Goal: Task Accomplishment & Management: Complete application form

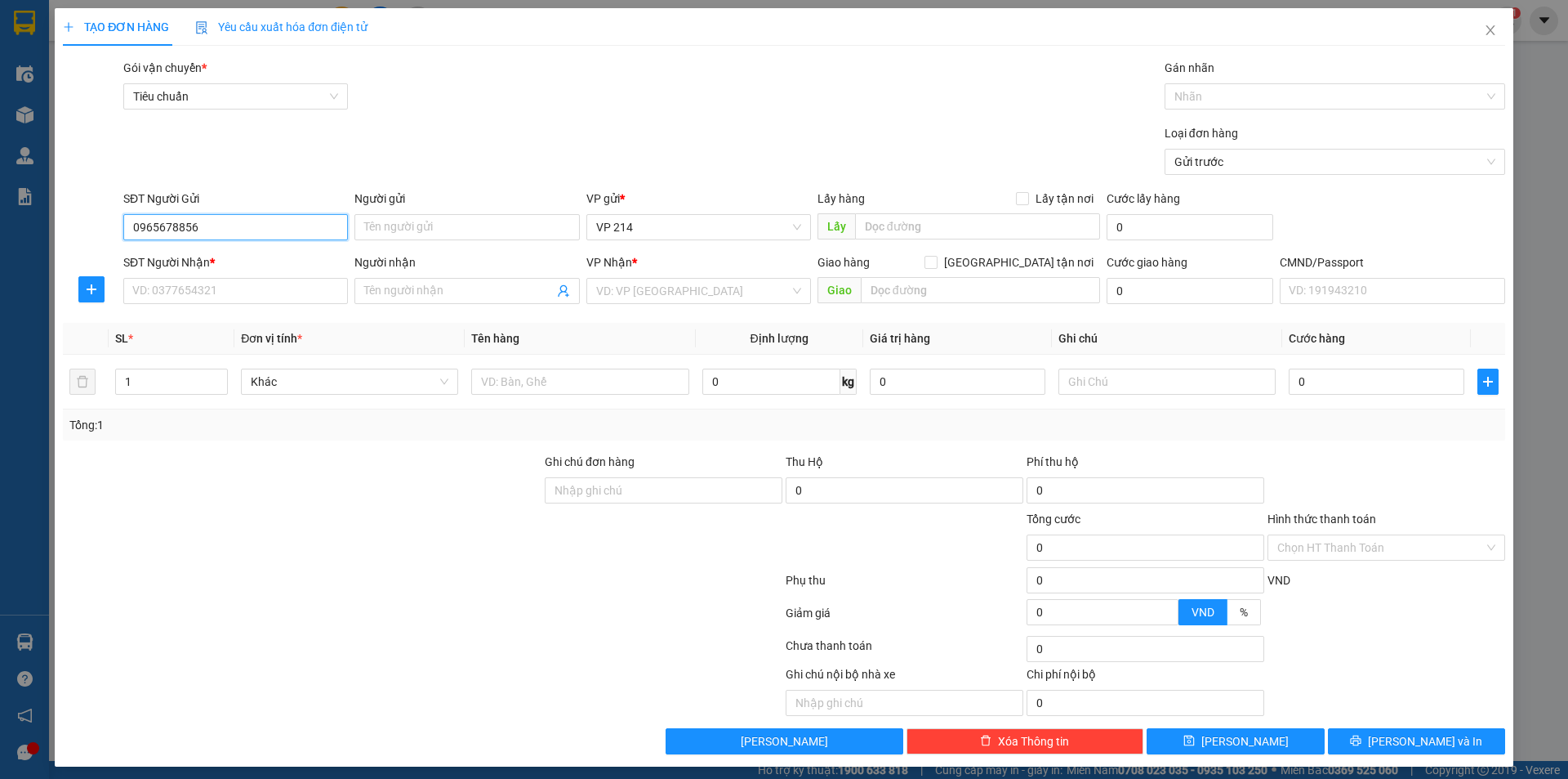
type input "0965678856"
click at [213, 234] on input "0965678856" at bounding box center [236, 227] width 225 height 26
click at [220, 290] on input "SĐT Người Nhận *" at bounding box center [236, 291] width 225 height 26
paste input "0965678856"
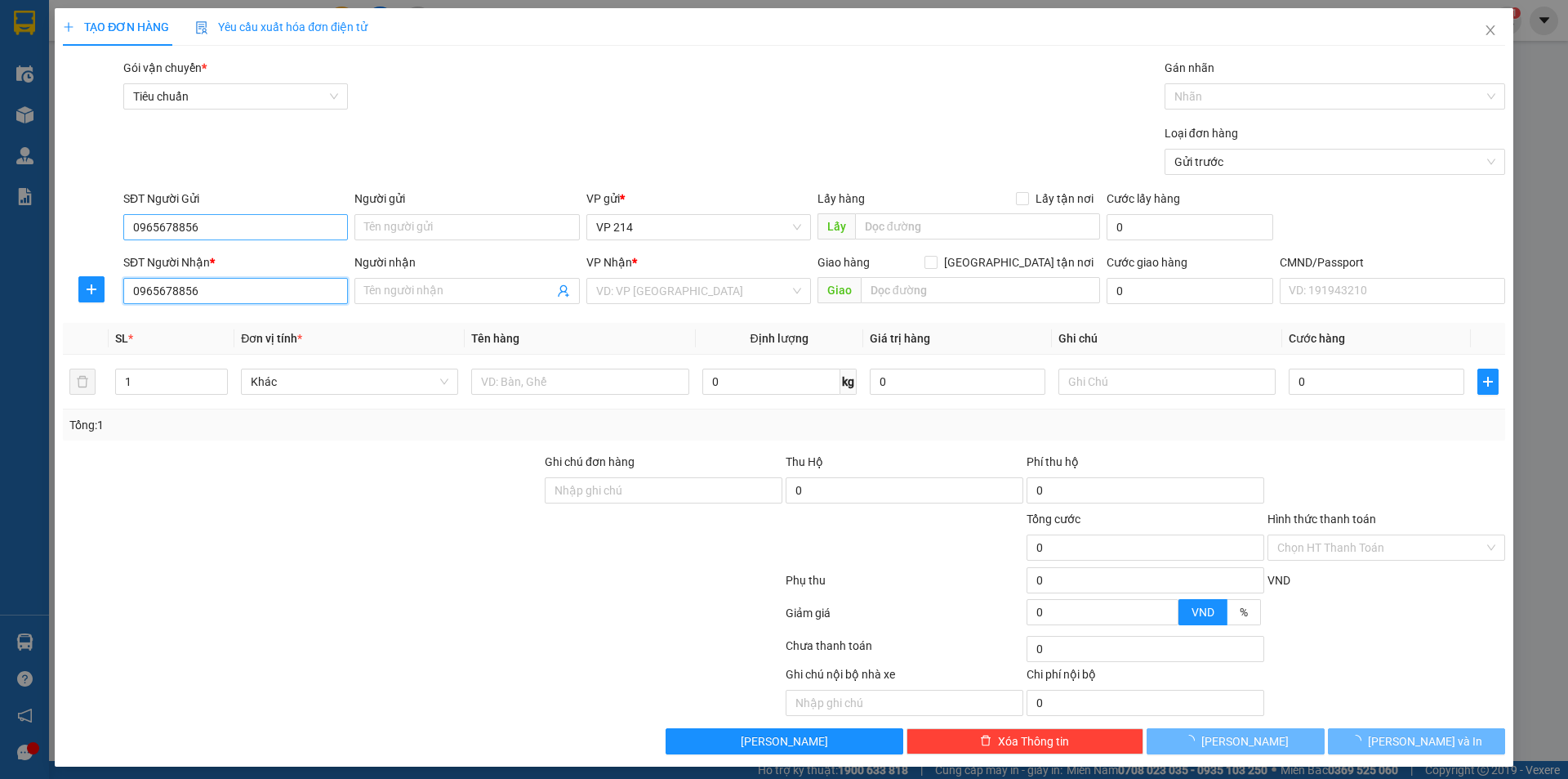
type input "0965678856"
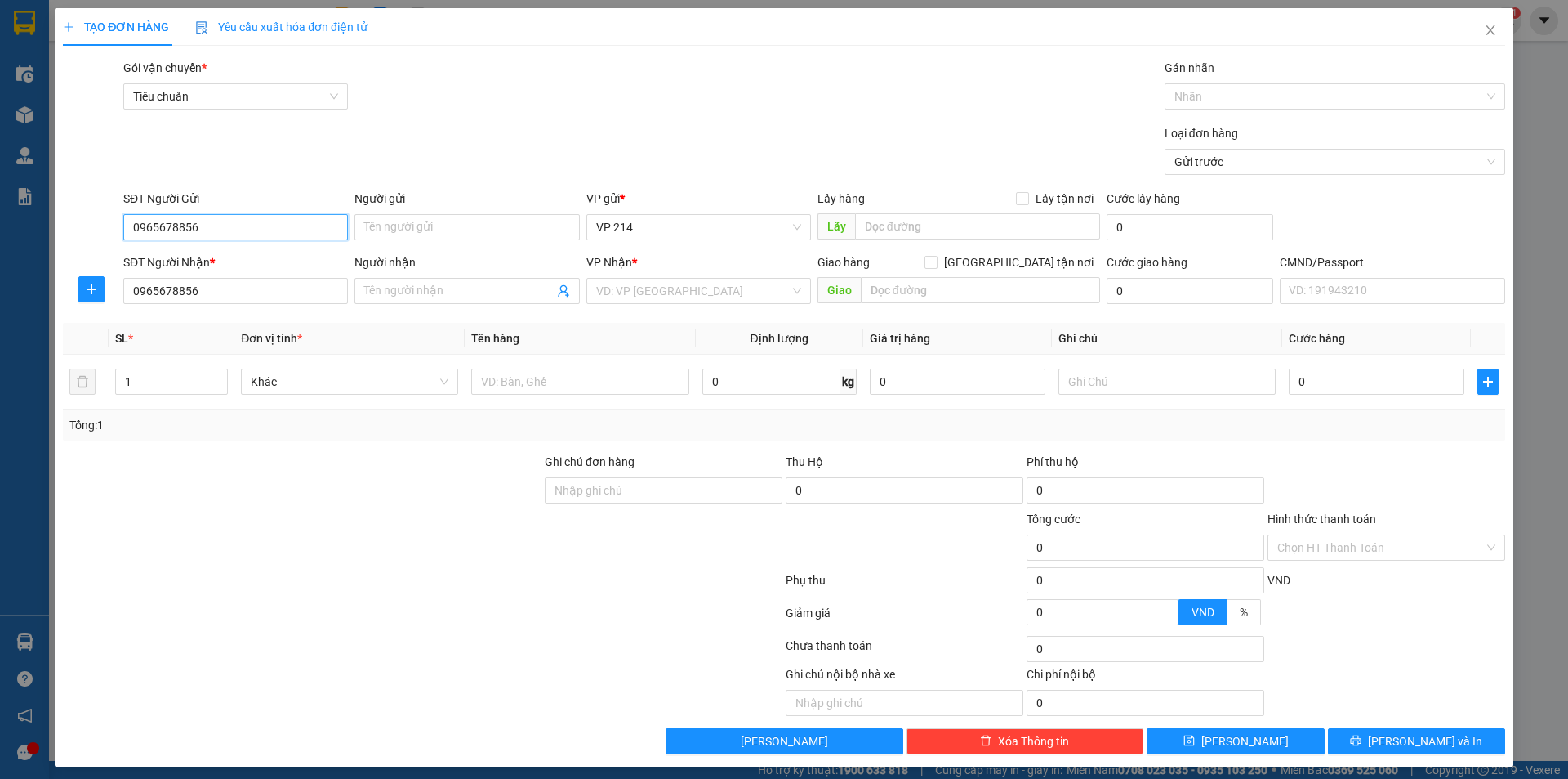
click at [247, 227] on input "0965678856" at bounding box center [236, 227] width 225 height 26
type input "0918877676"
type input "achison"
click at [387, 297] on input "Người nhận" at bounding box center [458, 291] width 189 height 18
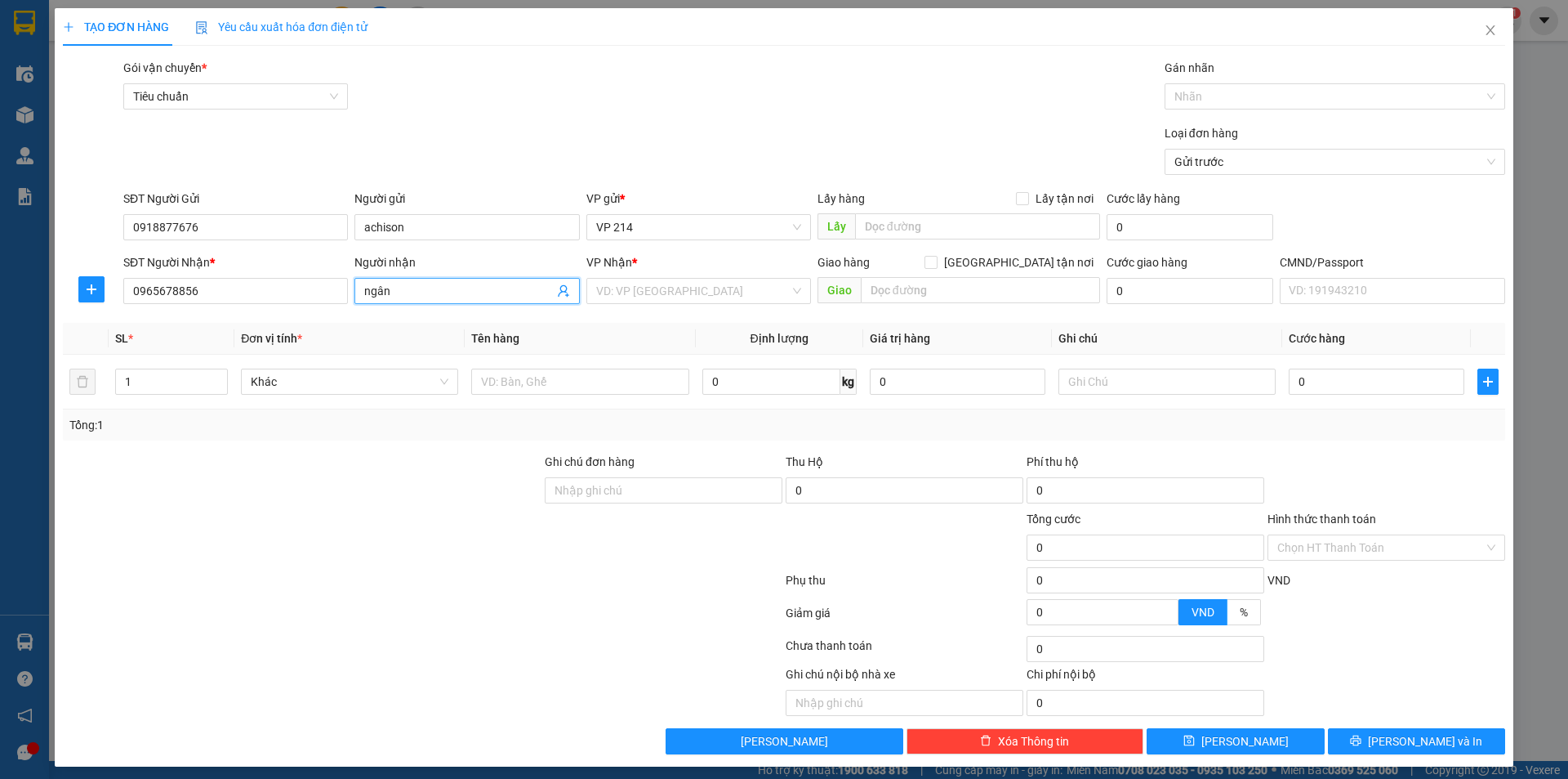
type input "ngân"
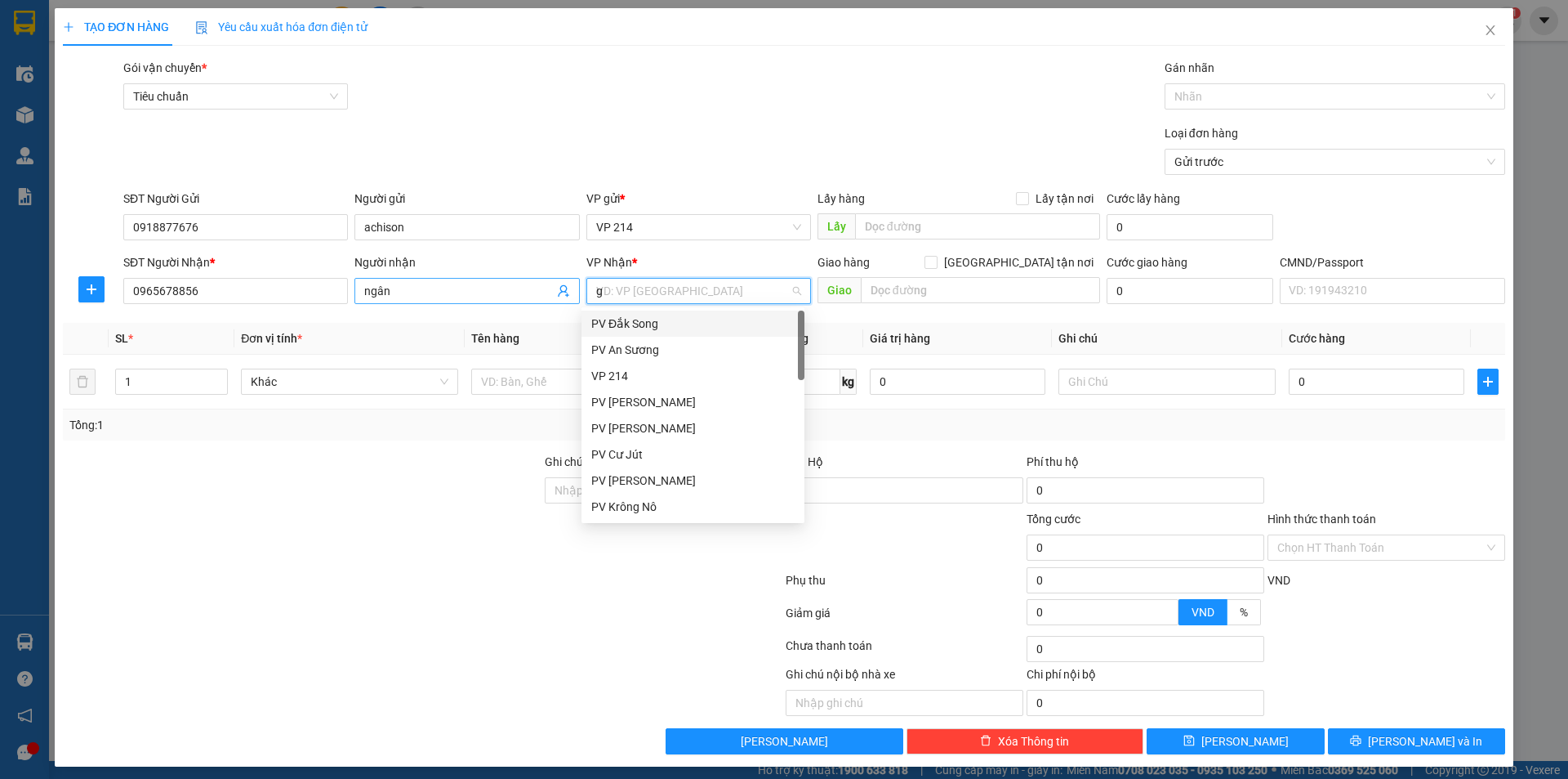
type input "gn"
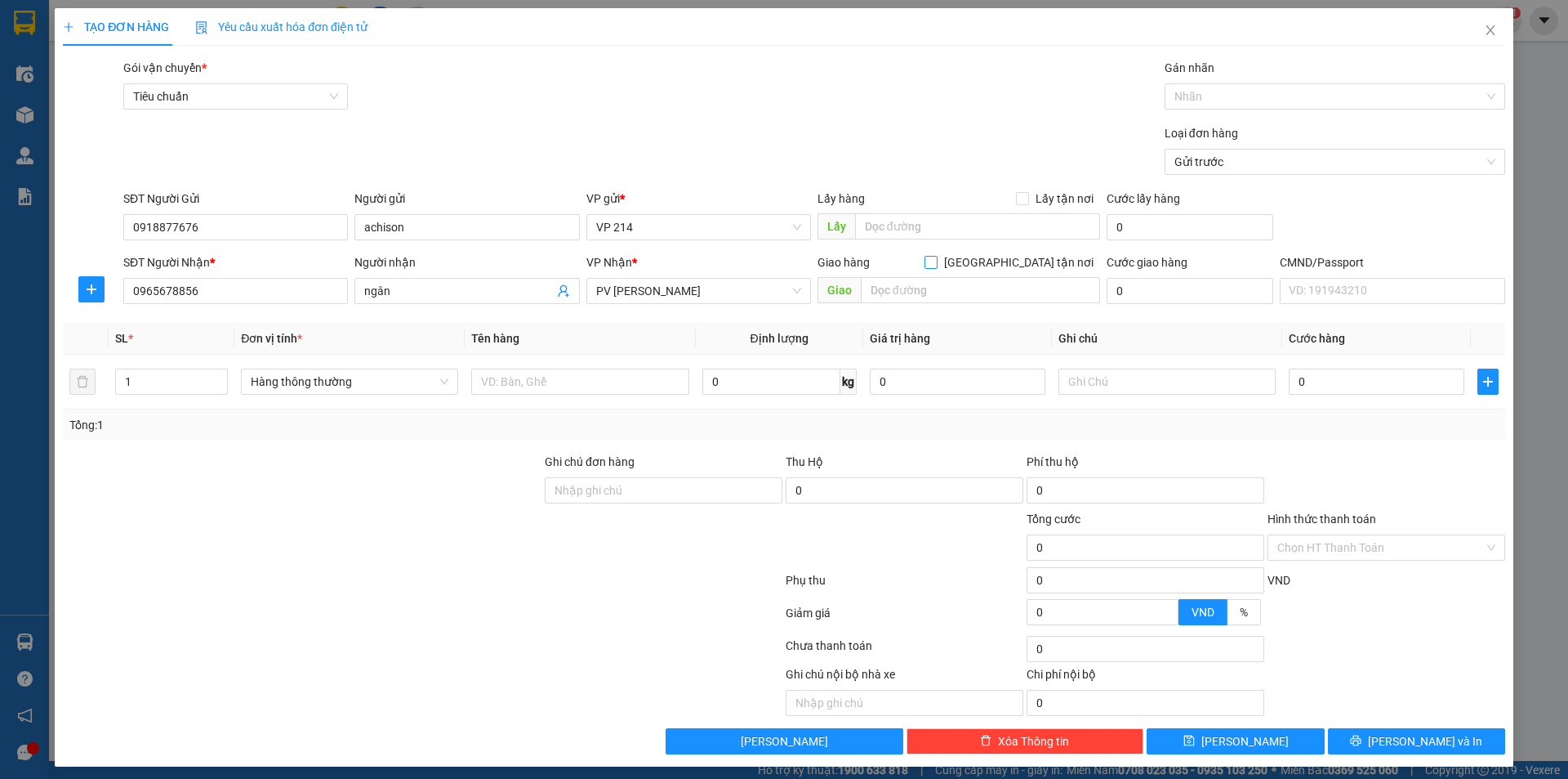
click at [936, 262] on input "Giao tận nơi" at bounding box center [929, 261] width 11 height 11
checkbox input "true"
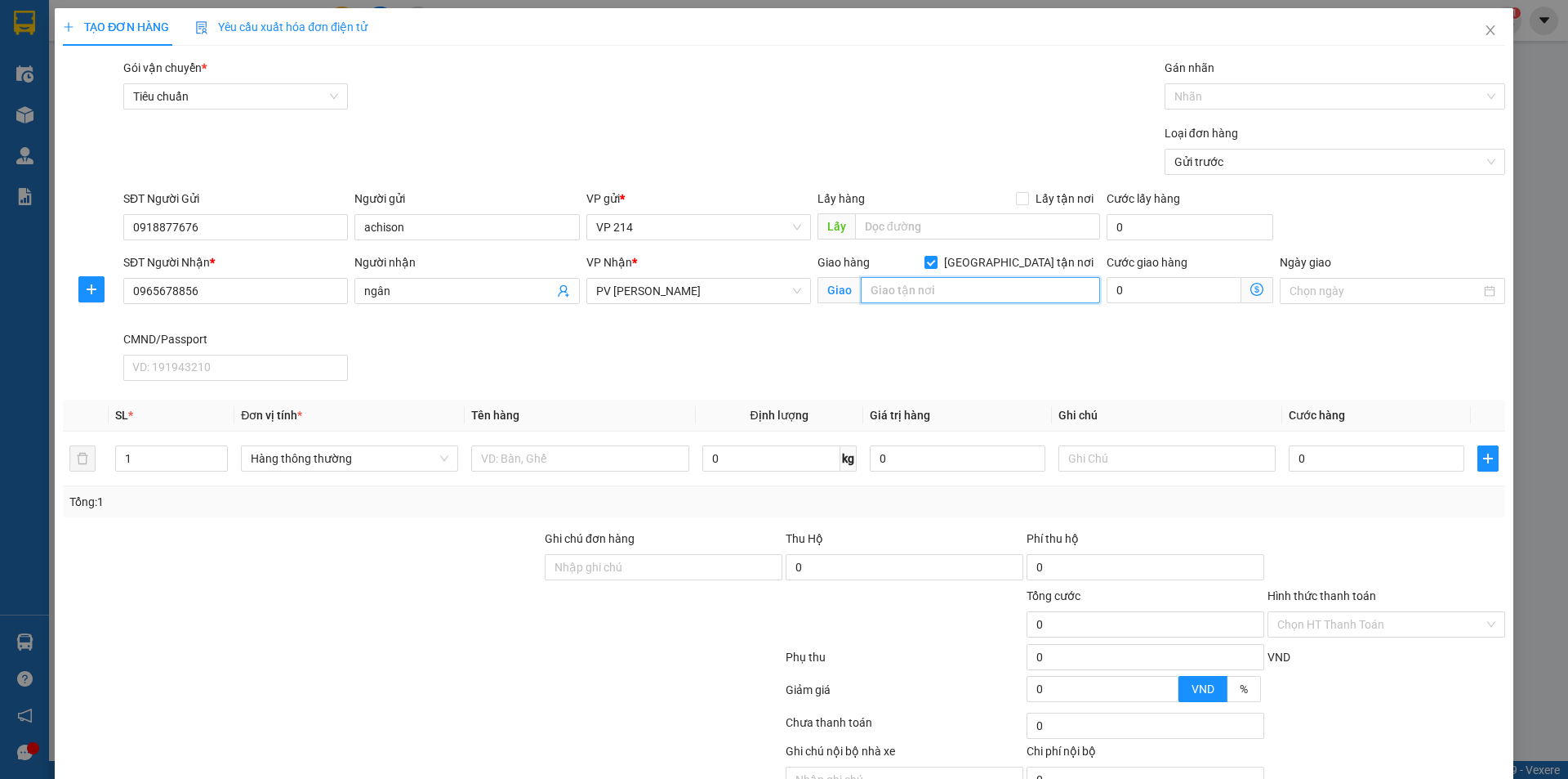
click at [982, 289] on input "text" at bounding box center [980, 290] width 240 height 26
type input "GTN"
type input "2"
type input "1t 1 can"
type input "sơn"
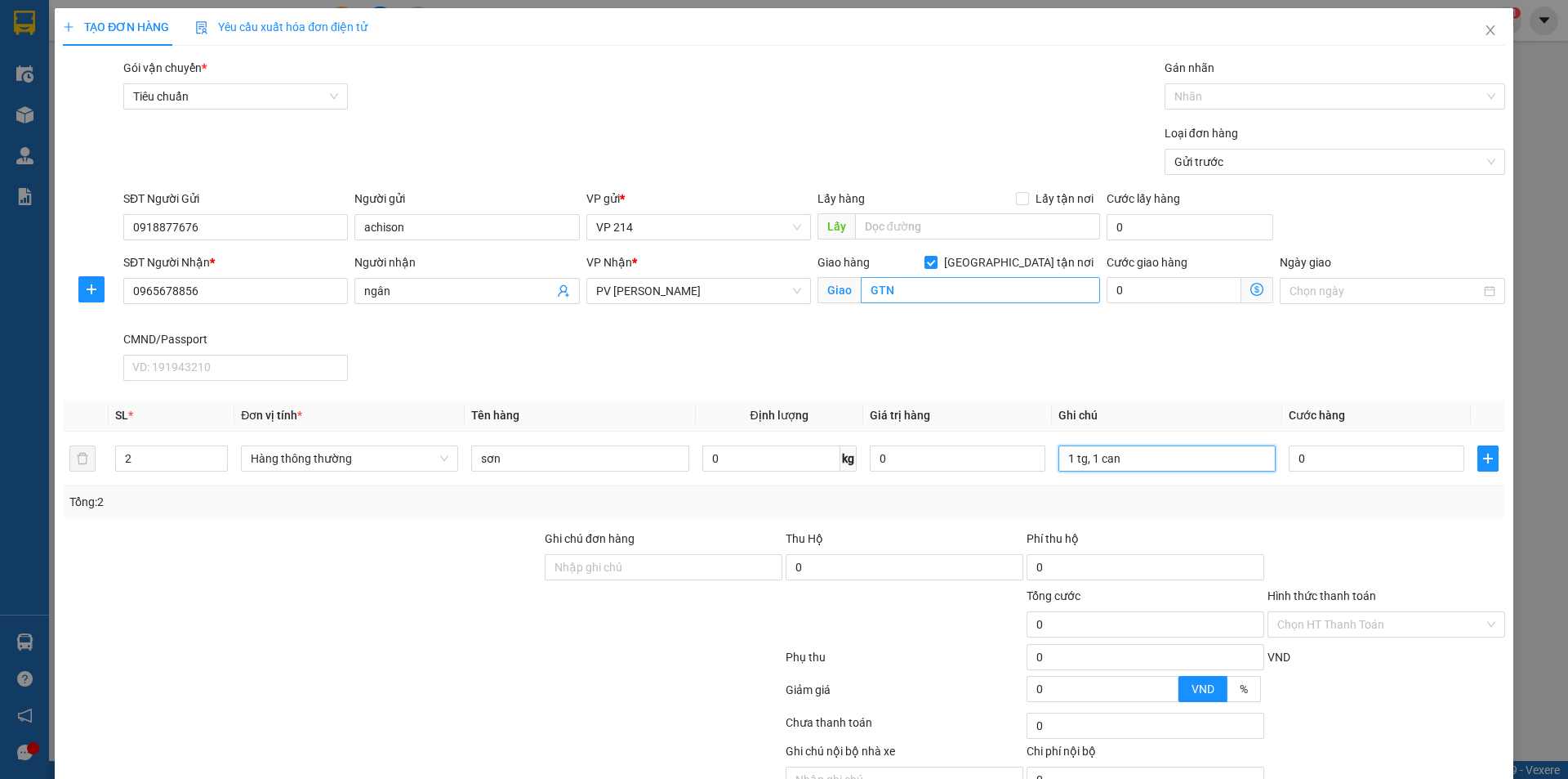
type input "1 tg, 1 can"
type input "1"
type input "10"
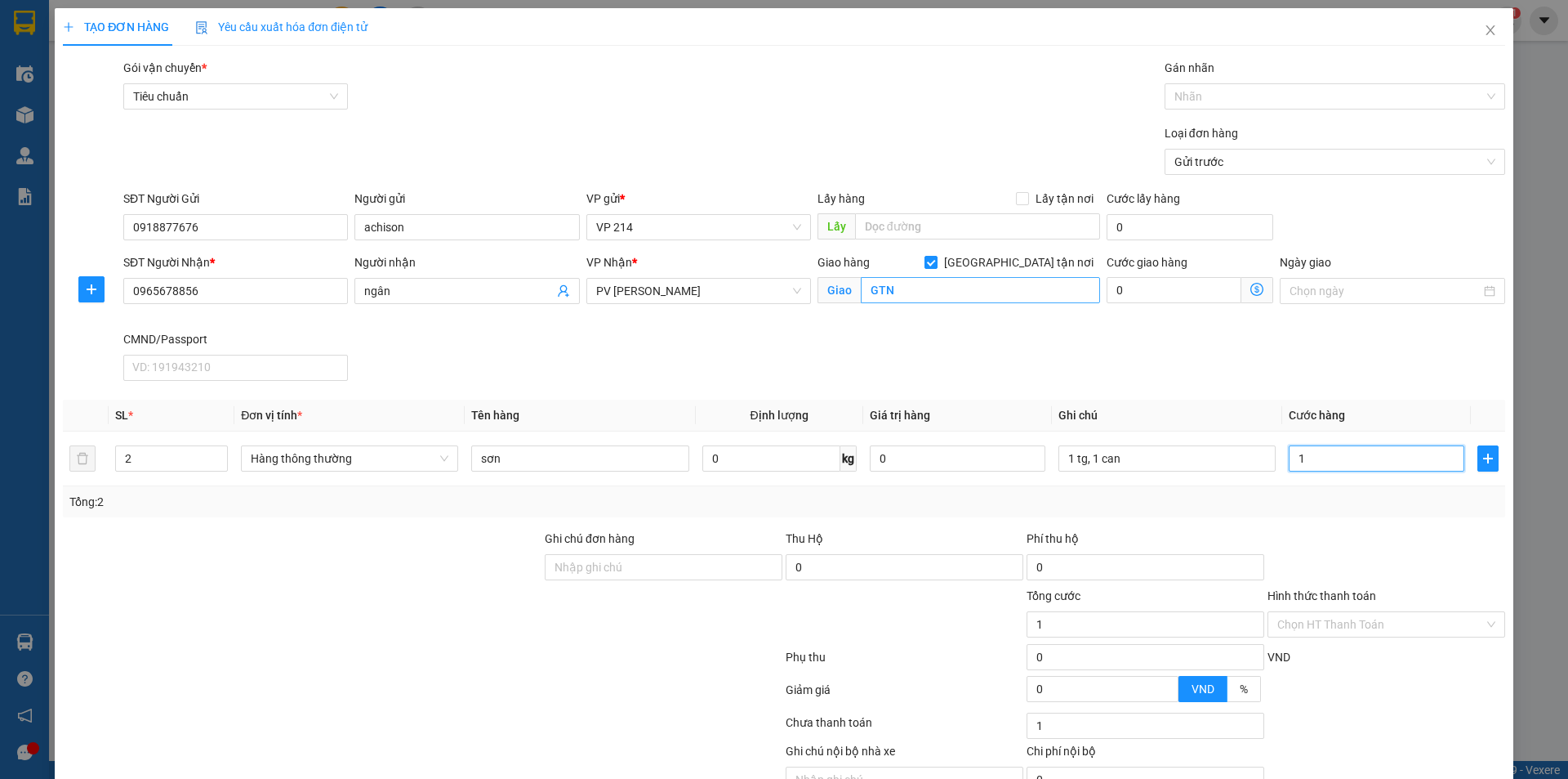
type input "10"
type input "100"
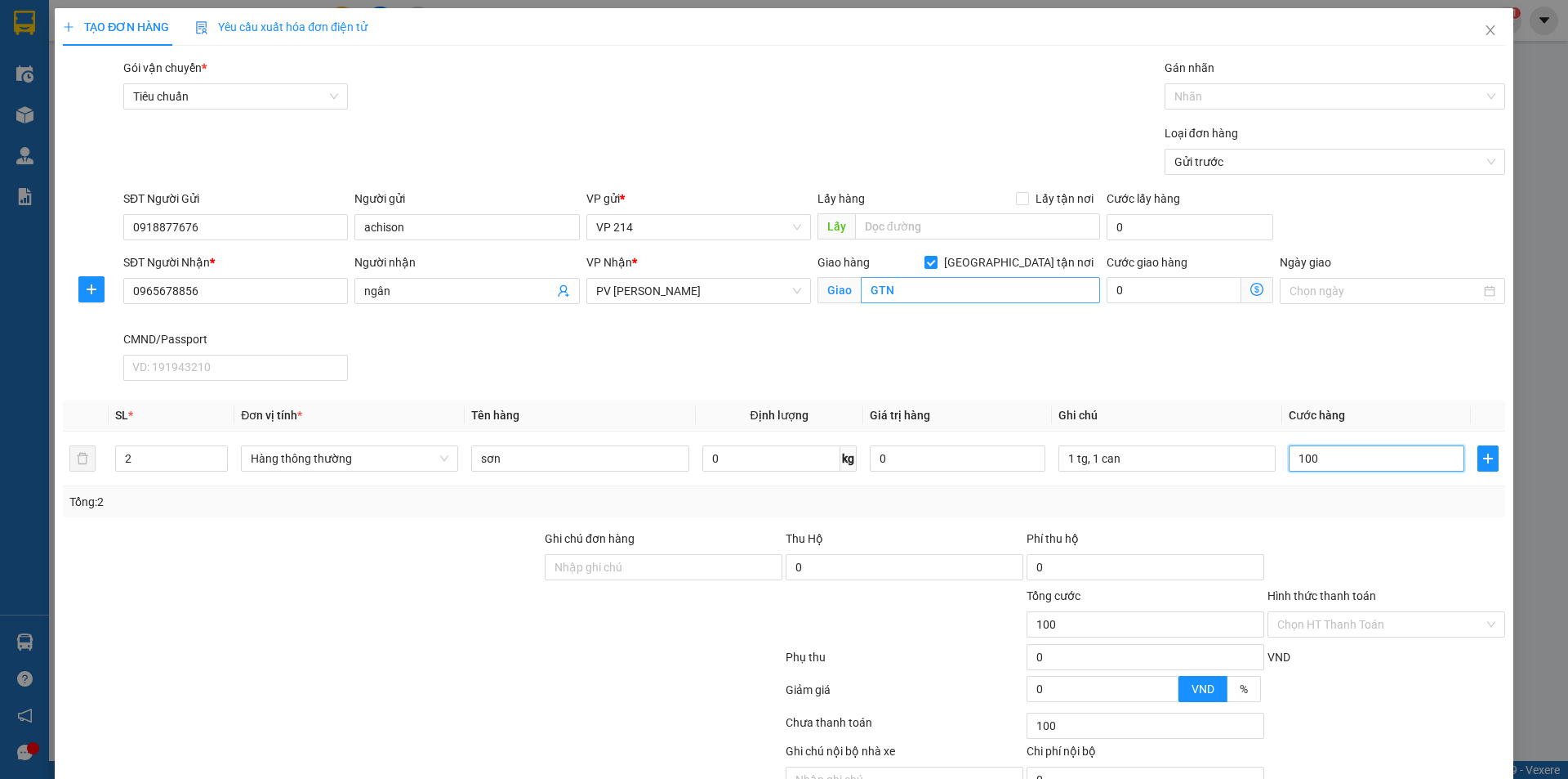
type input "1.000"
type input "10.000"
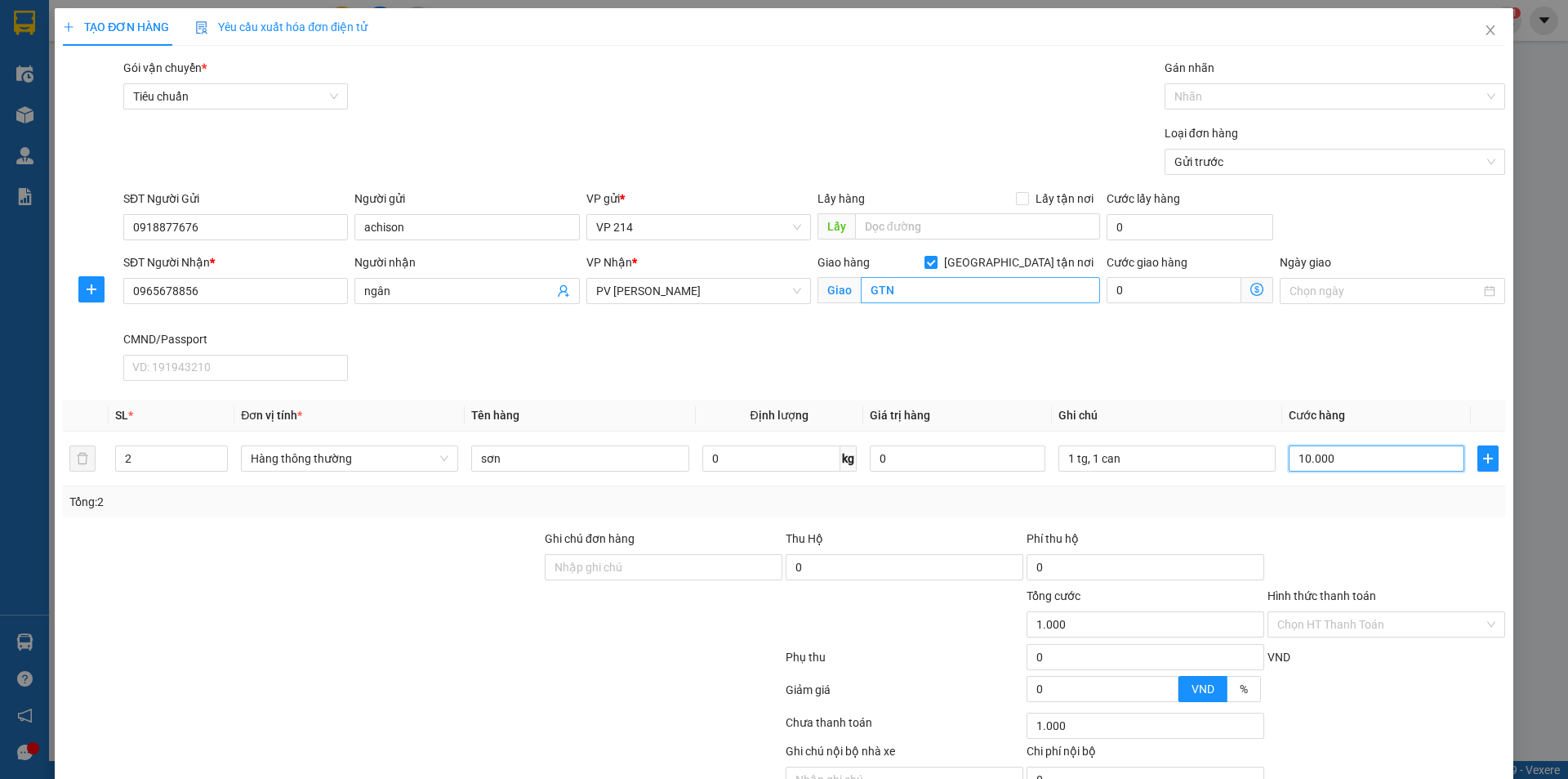
type input "10.000"
type input "100.000"
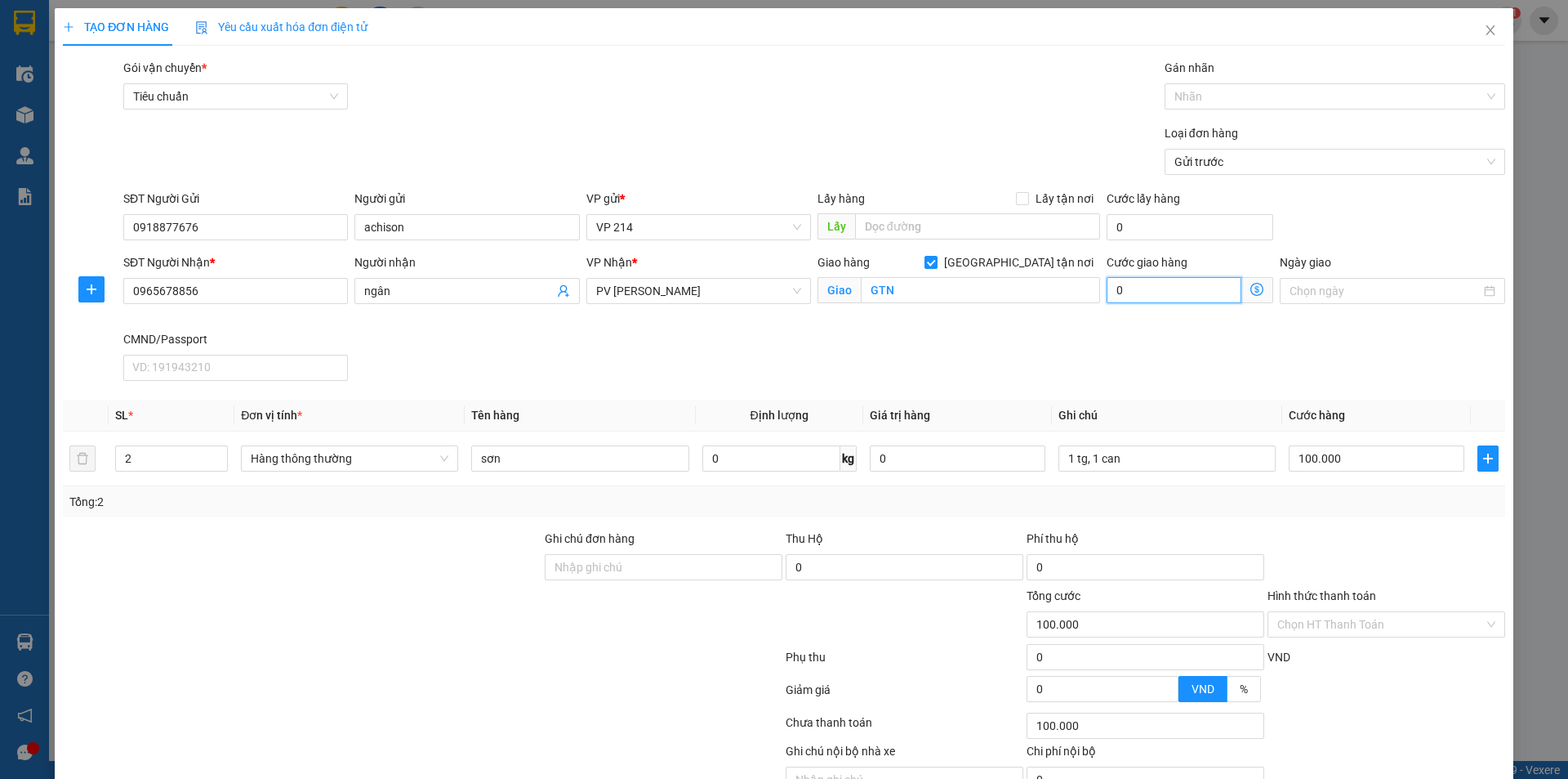
click at [1125, 293] on input "0" at bounding box center [1174, 290] width 135 height 26
type input "100.005"
type input "50"
type input "100.050"
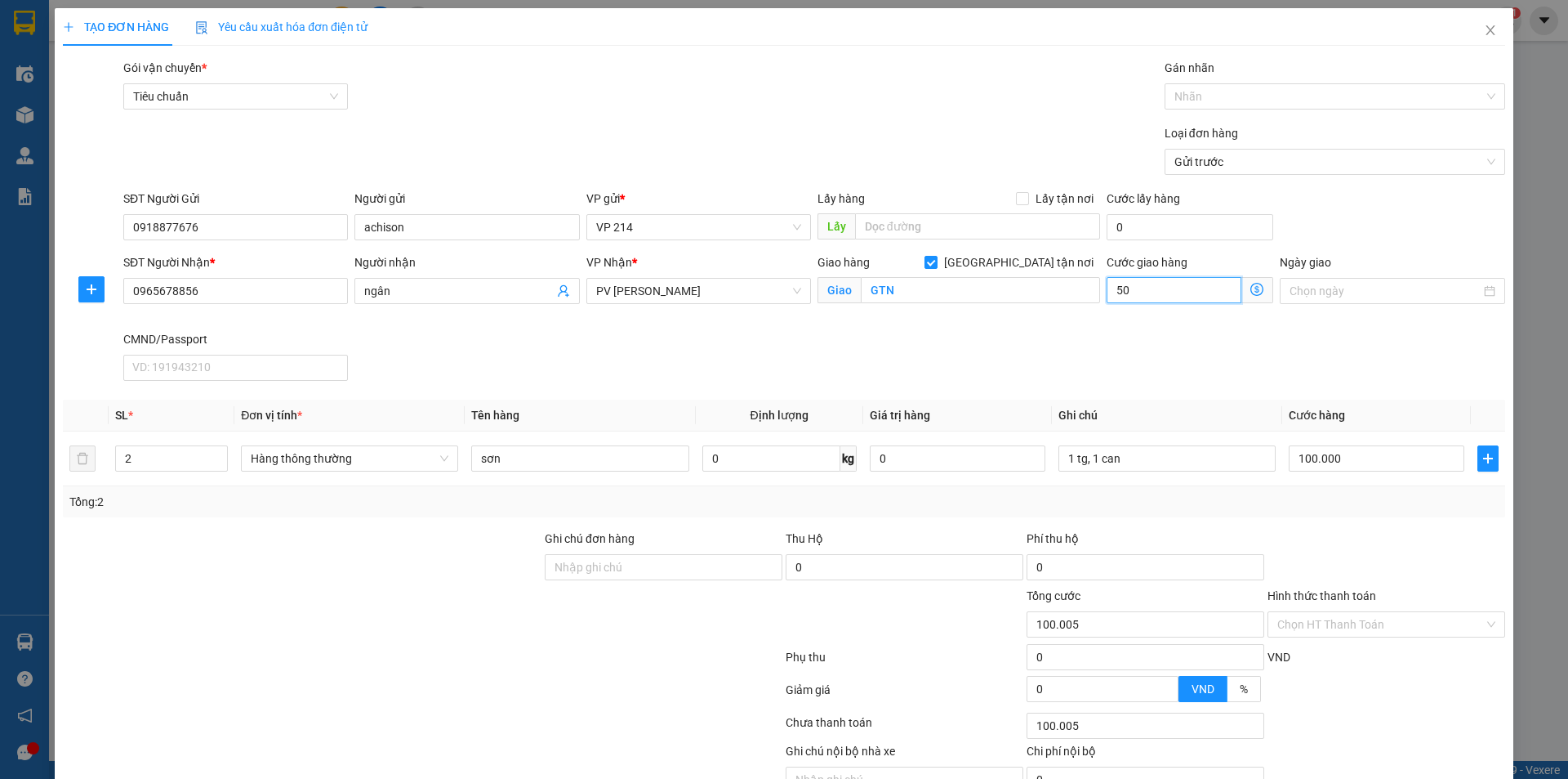
type input "100.050"
type input "100.500"
type input "500"
type input "105.000"
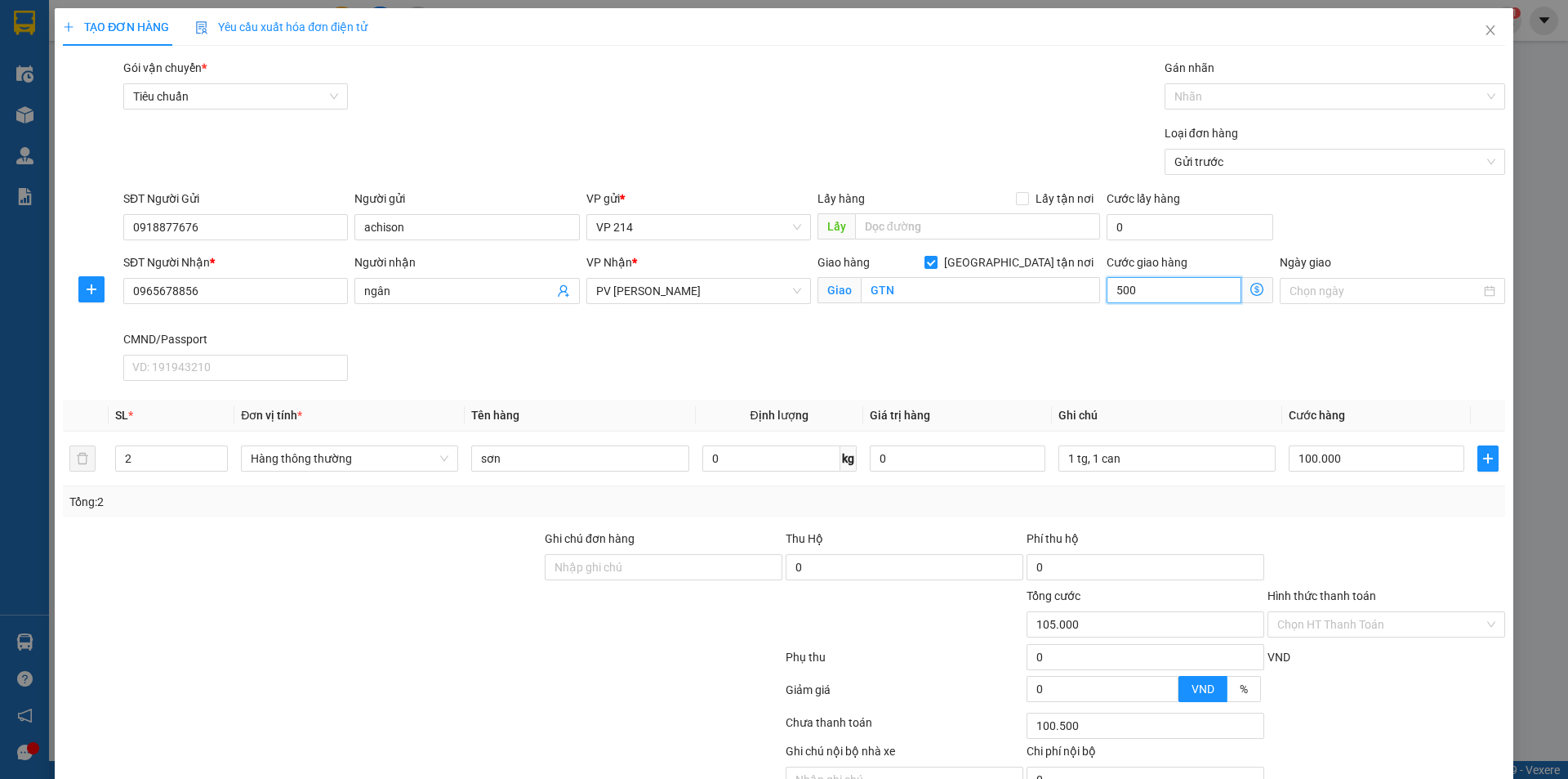
type input "105.000"
type input "5.000"
type input "150.000"
type input "50.000"
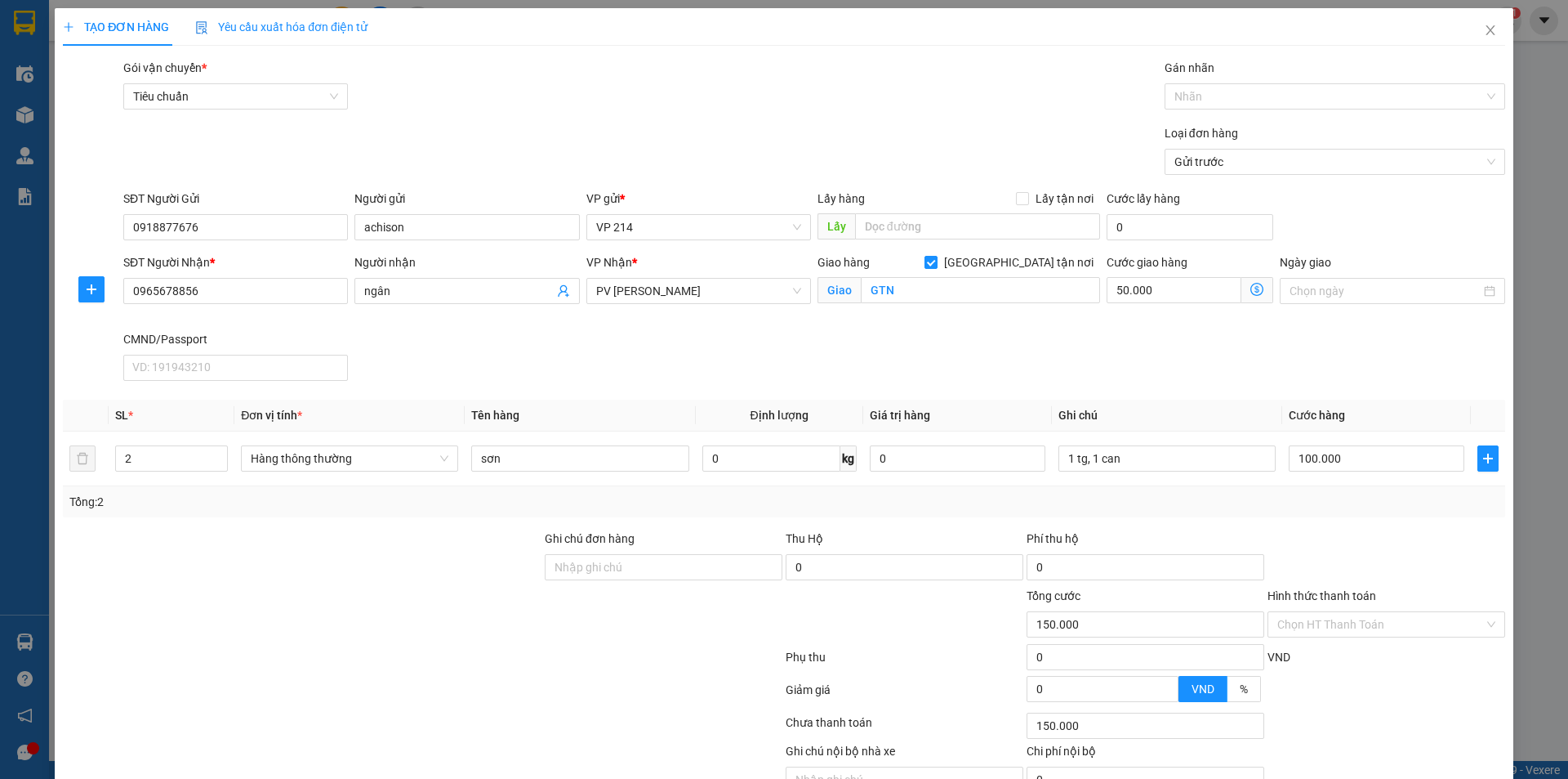
click at [1175, 336] on div "SĐT Người Nhận * 0965678856 Người nhận ngân VP Nhận * PV Gia Nghĩa Giao hàng Gi…" at bounding box center [814, 321] width 1389 height 134
click at [1114, 292] on input "50.000" at bounding box center [1174, 290] width 135 height 26
type input "100.006"
type input "6"
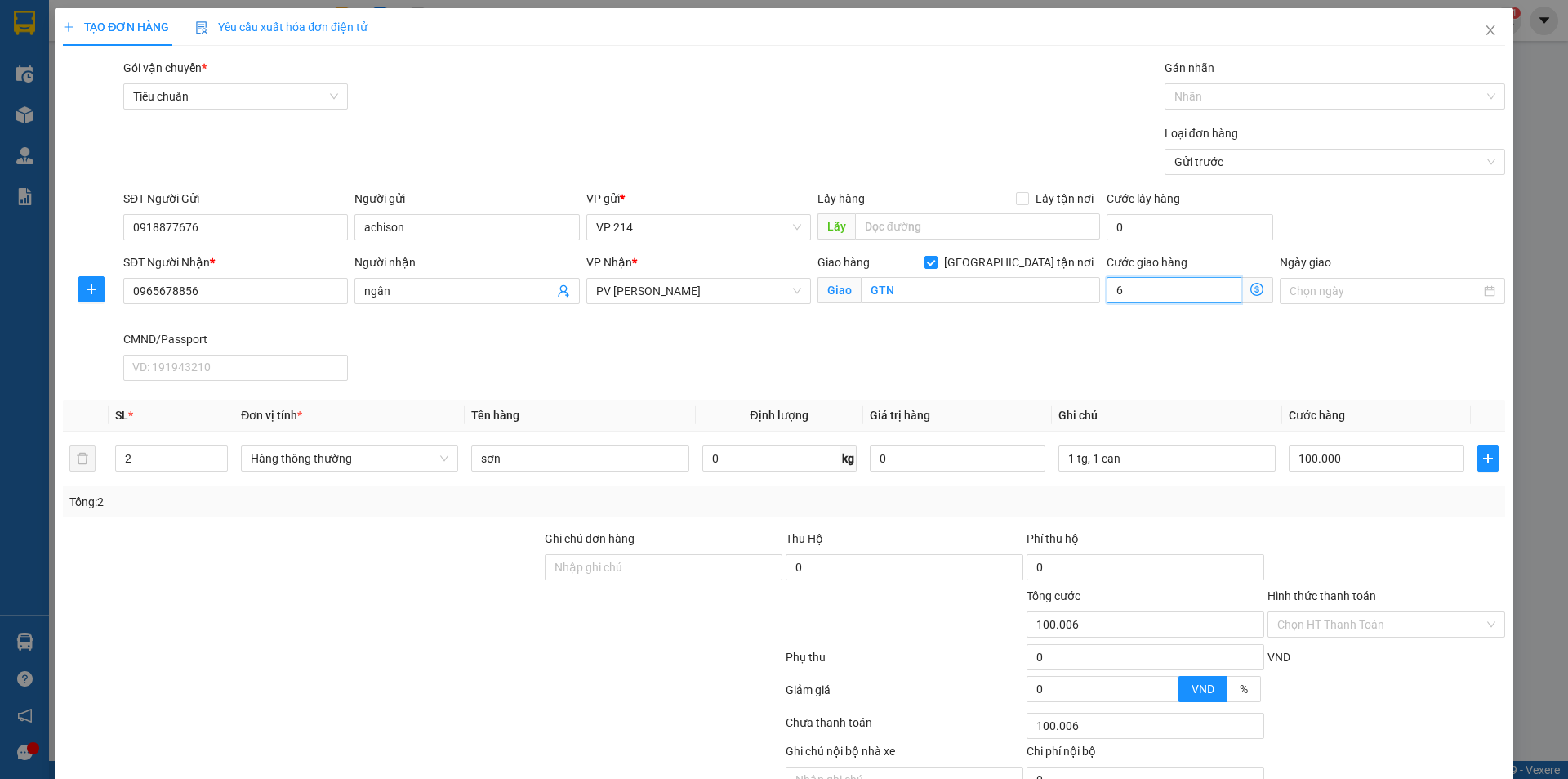
type input "100.060"
type input "60"
type input "100.600"
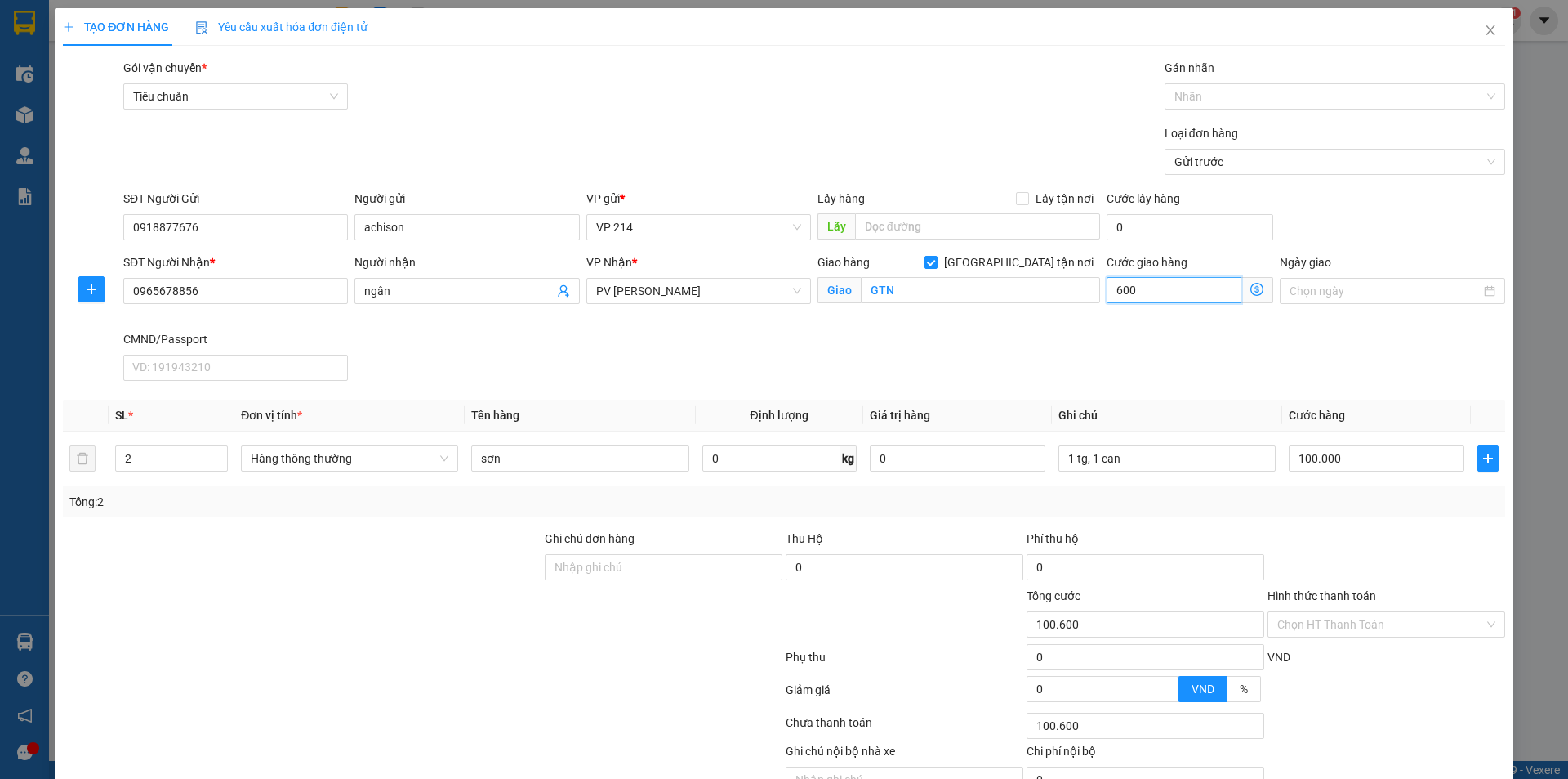
type input "6.000"
type input "106.000"
type input "160.000"
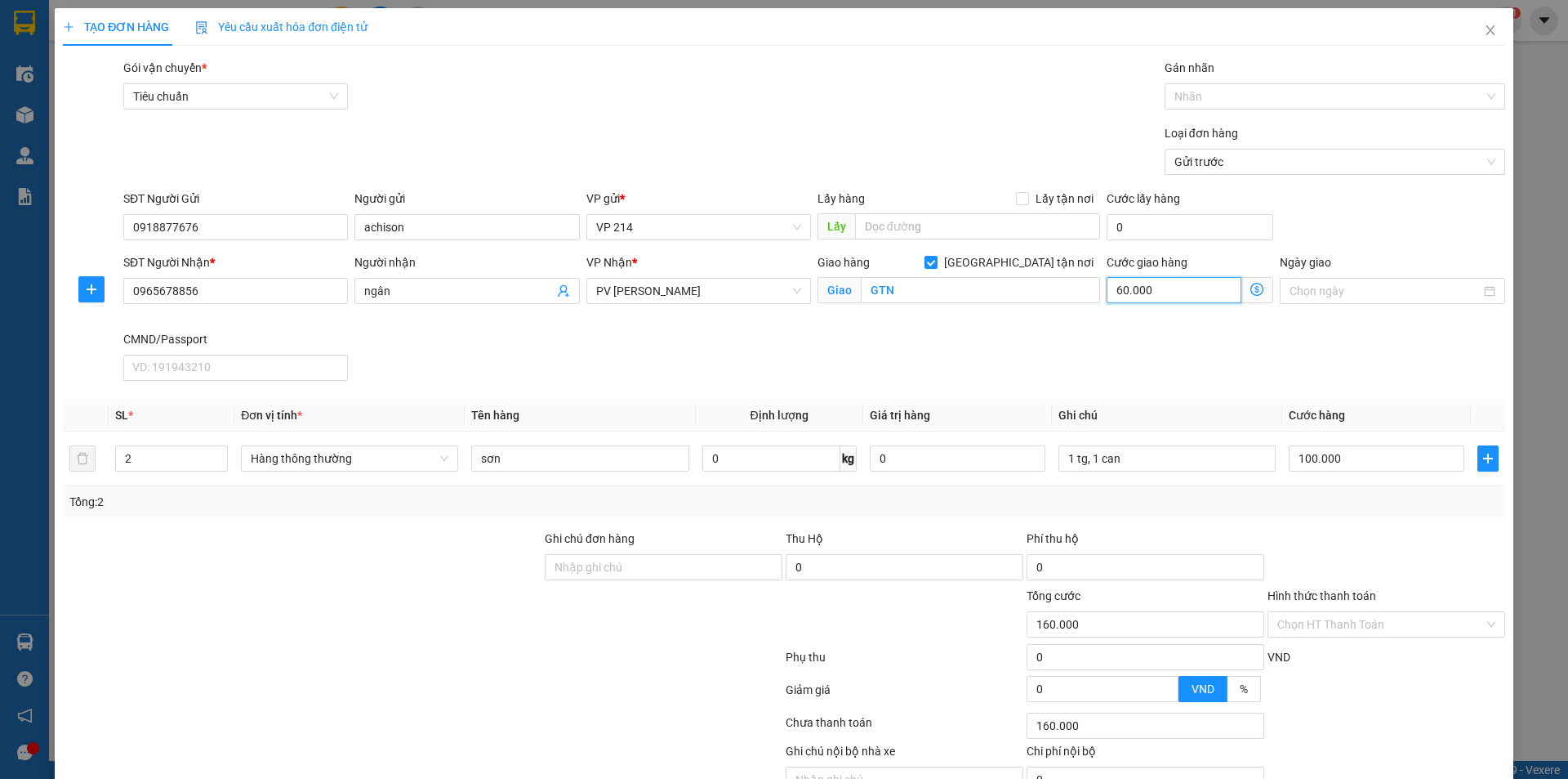
type input "60.000"
click at [1218, 344] on div "SĐT Người Nhận * 0965678856 Người nhận ngân VP Nhận * PV Gia Nghĩa Giao hàng Gi…" at bounding box center [814, 321] width 1389 height 134
click at [1341, 618] on input "Hình thức thanh toán" at bounding box center [1381, 624] width 206 height 24
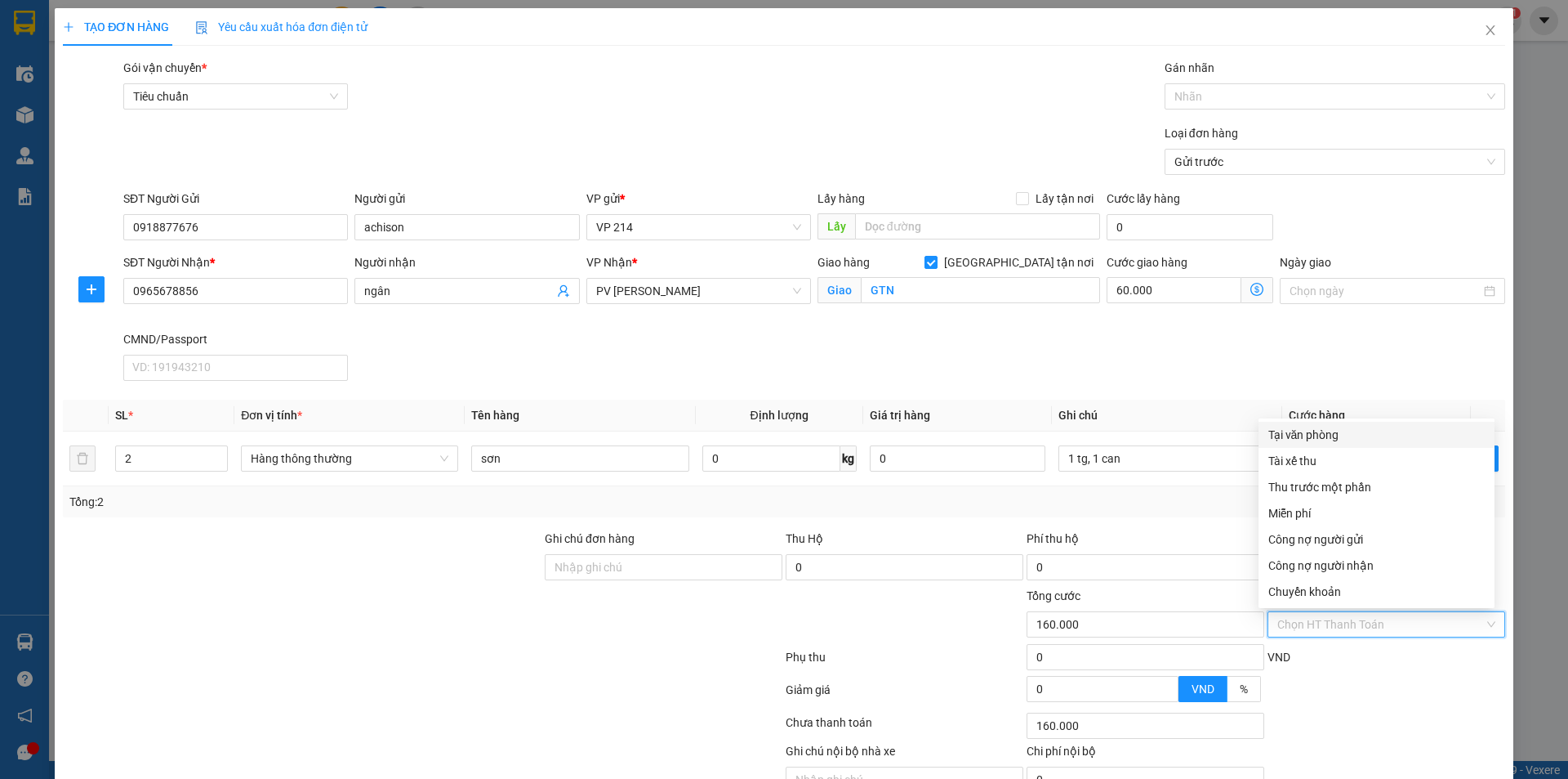
click at [1339, 438] on div "Tại văn phòng" at bounding box center [1376, 435] width 216 height 18
type input "0"
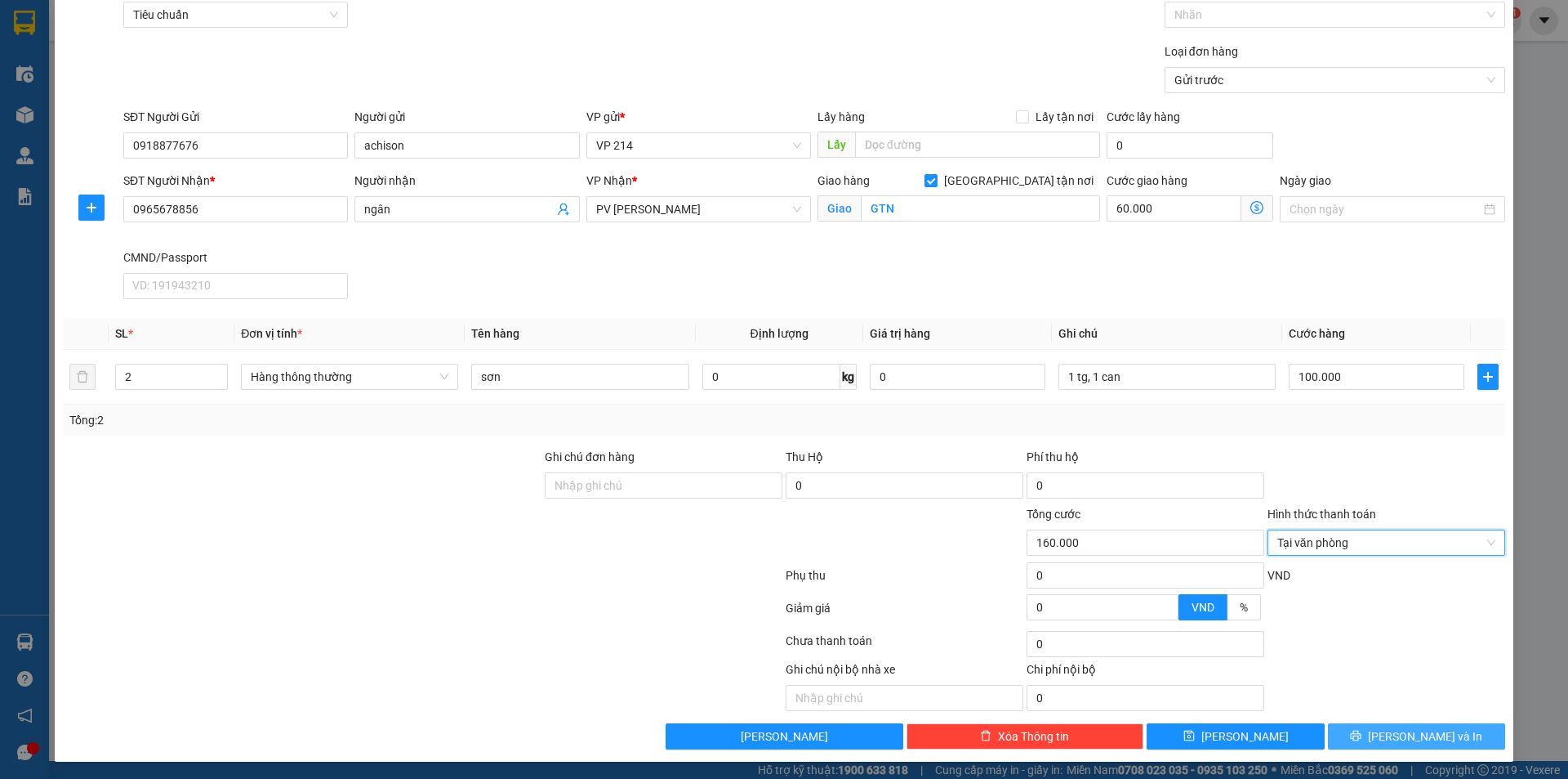
scroll to position [85, 0]
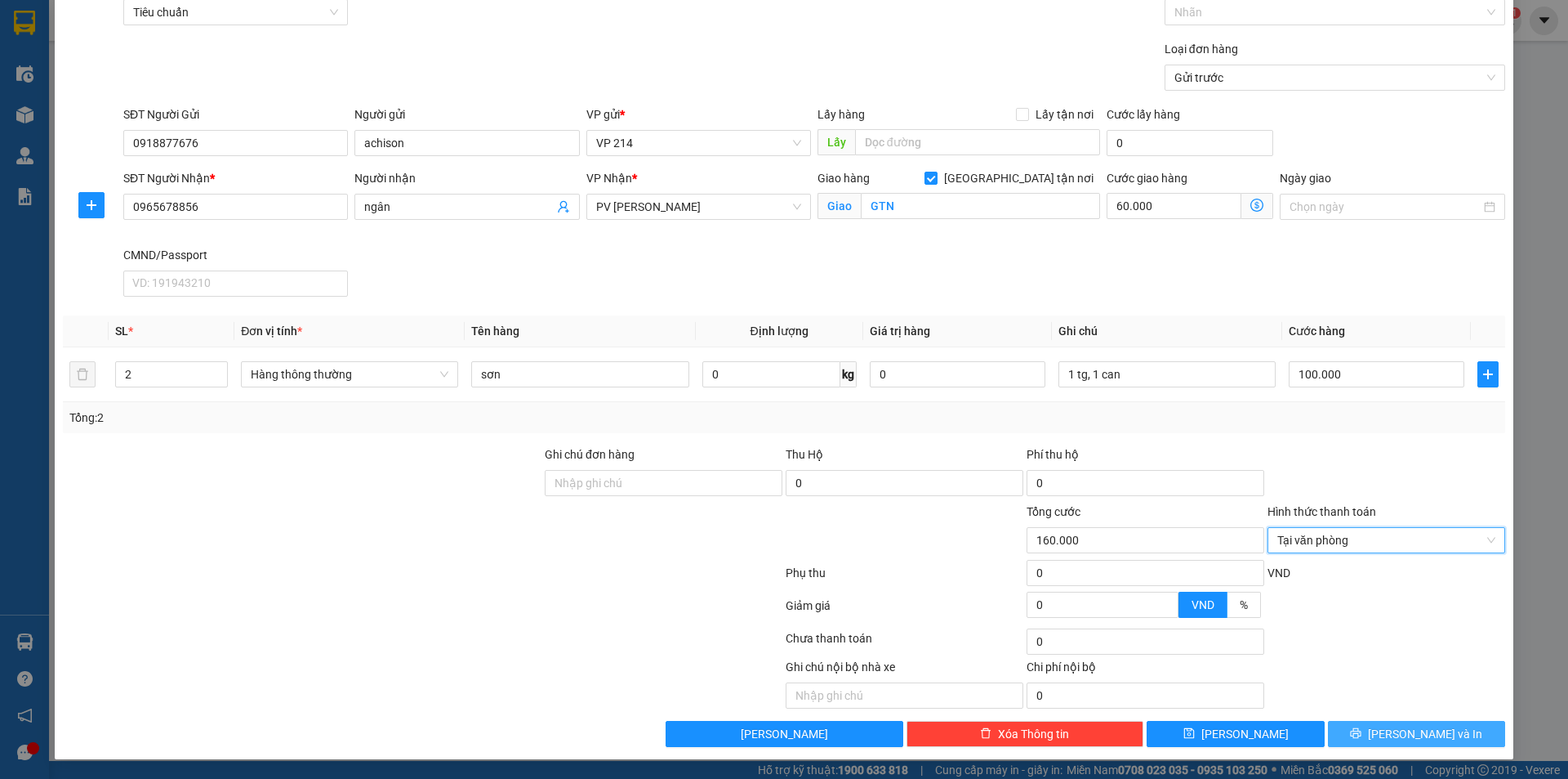
click at [1362, 737] on icon "printer" at bounding box center [1355, 733] width 11 height 11
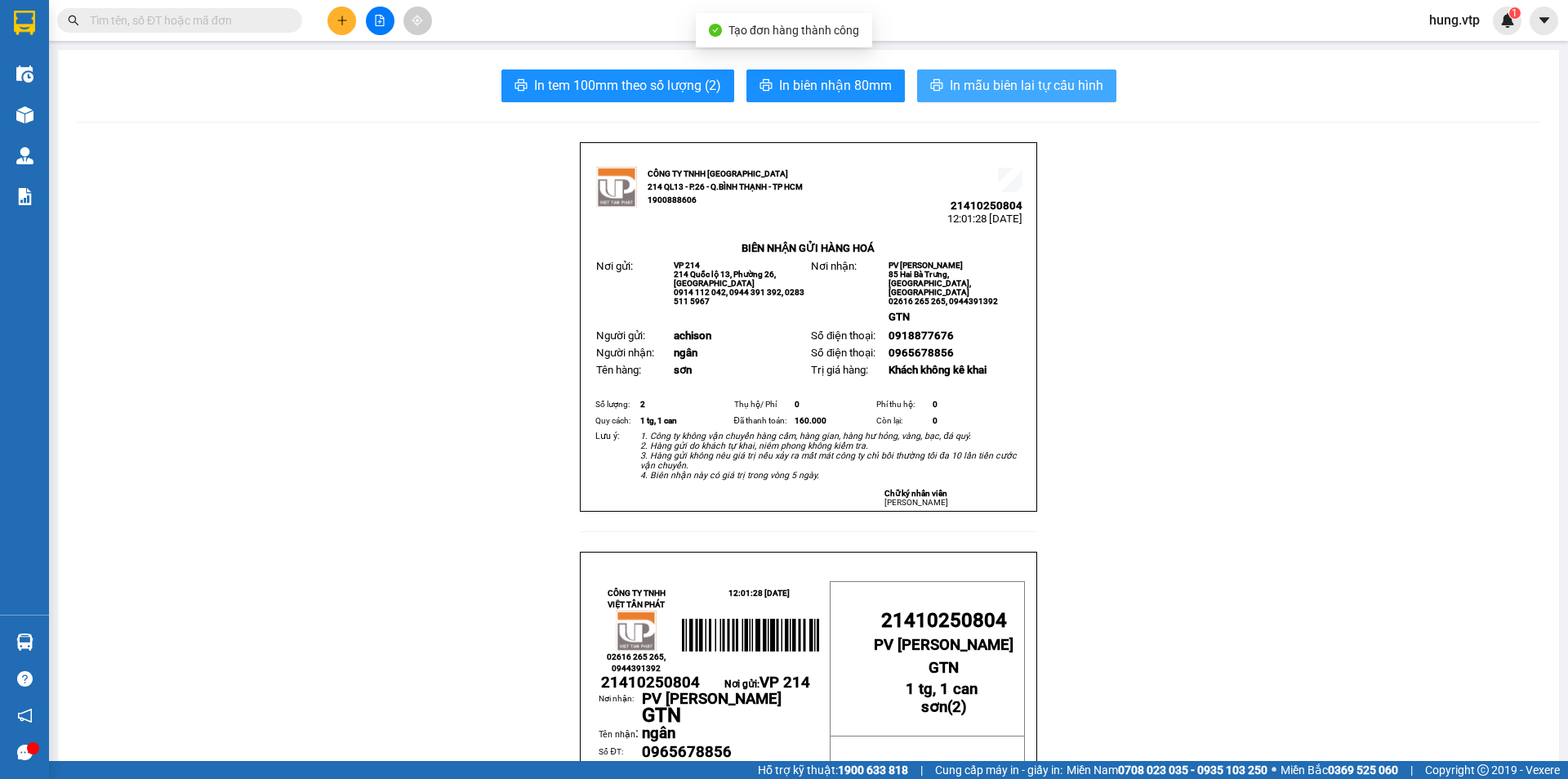
click at [1030, 85] on span "In mẫu biên lai tự cấu hình" at bounding box center [1027, 85] width 153 height 20
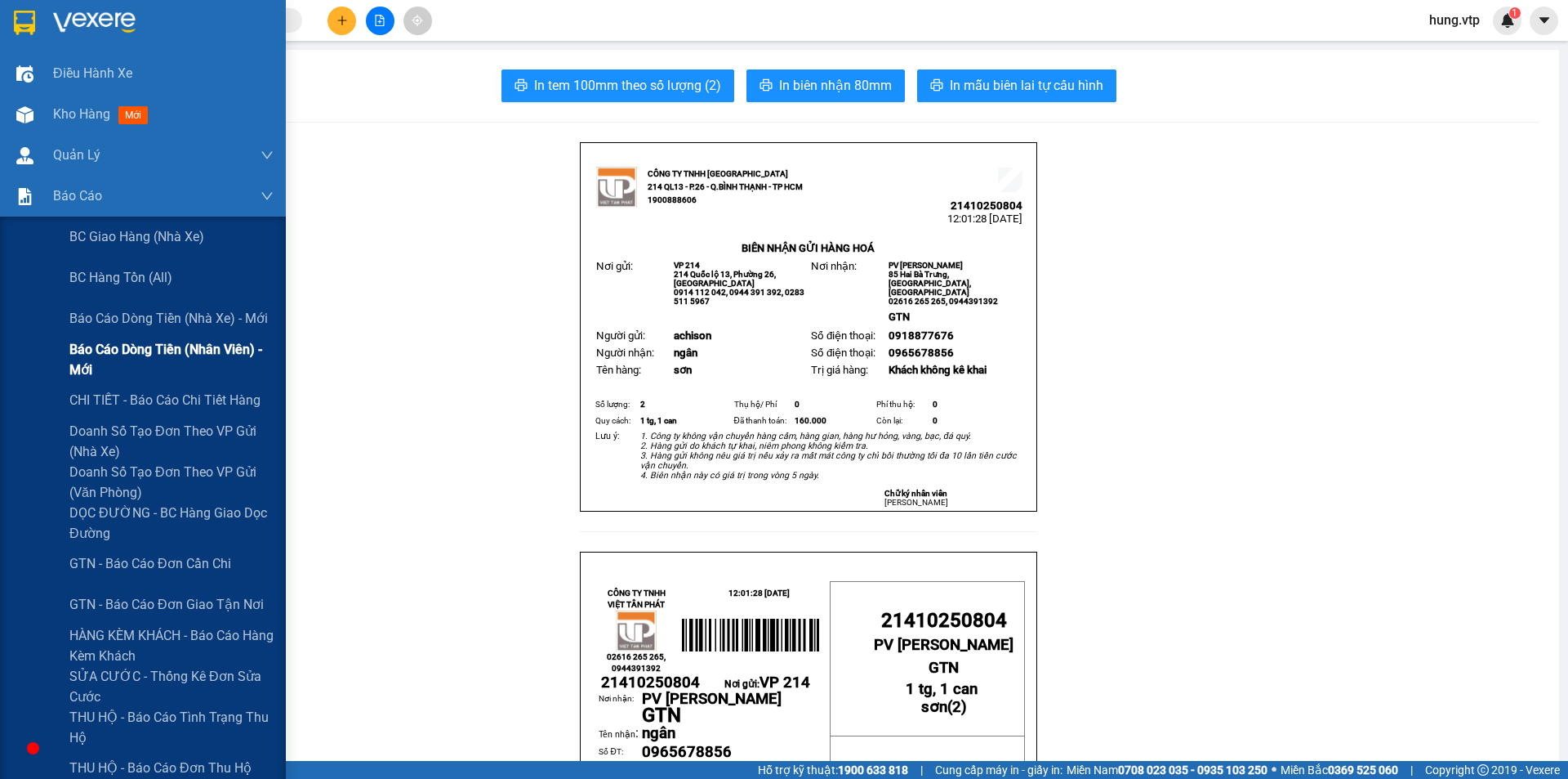
click at [159, 351] on span "Báo cáo dòng tiền (nhân viên) - mới" at bounding box center [172, 359] width 204 height 41
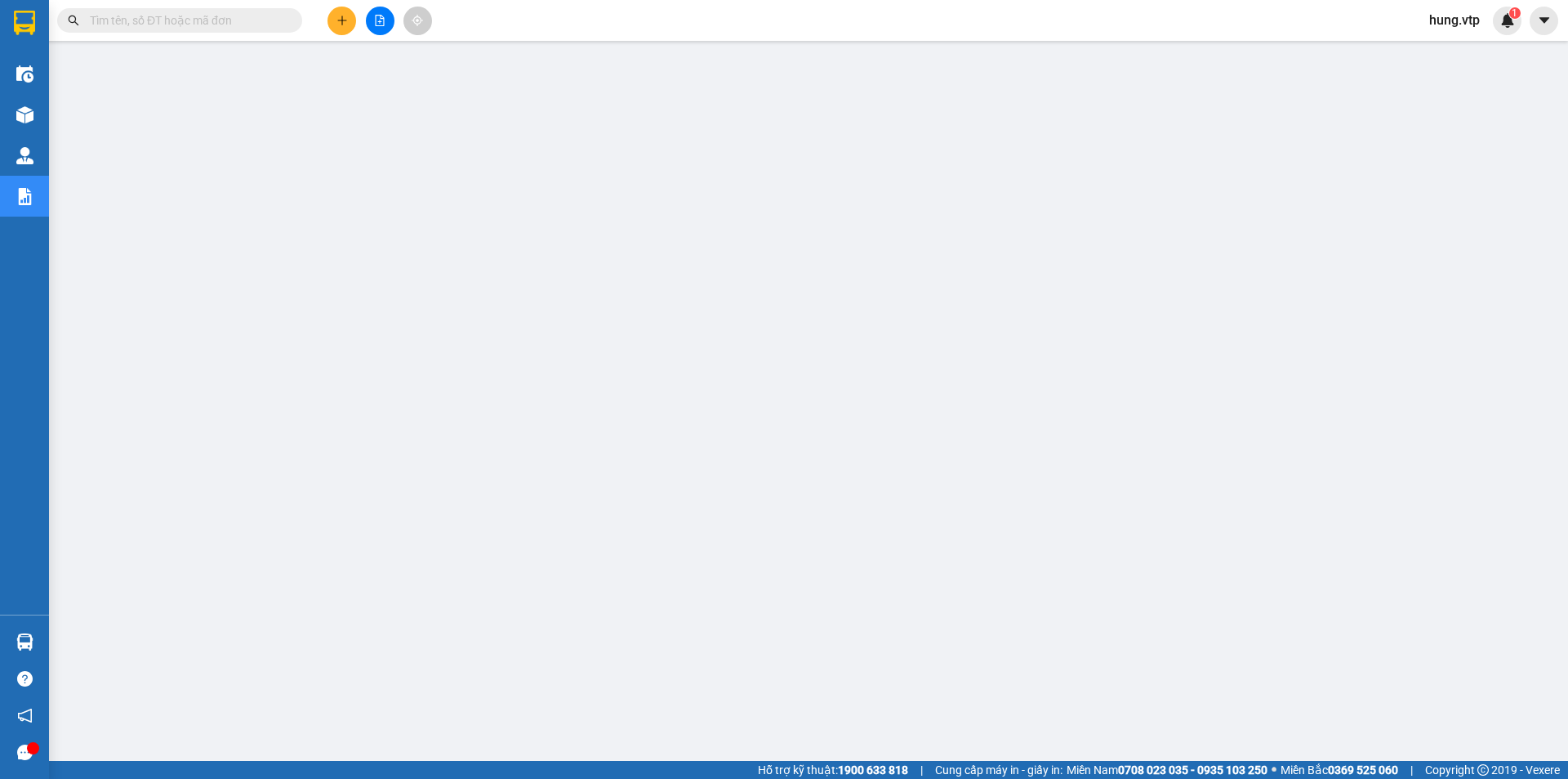
click at [345, 26] on button at bounding box center [341, 21] width 29 height 29
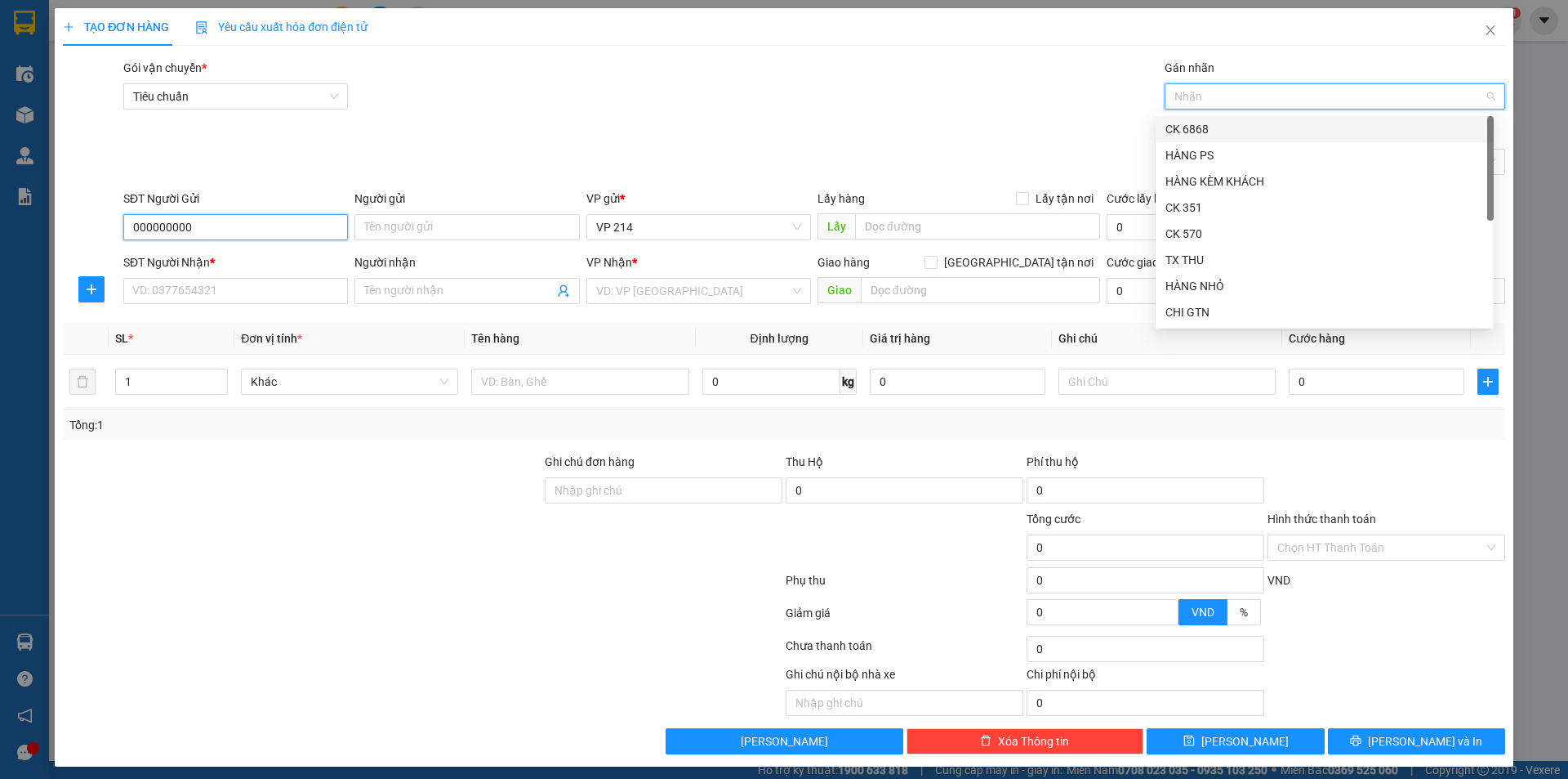
click at [238, 220] on input "000000000" at bounding box center [236, 227] width 225 height 26
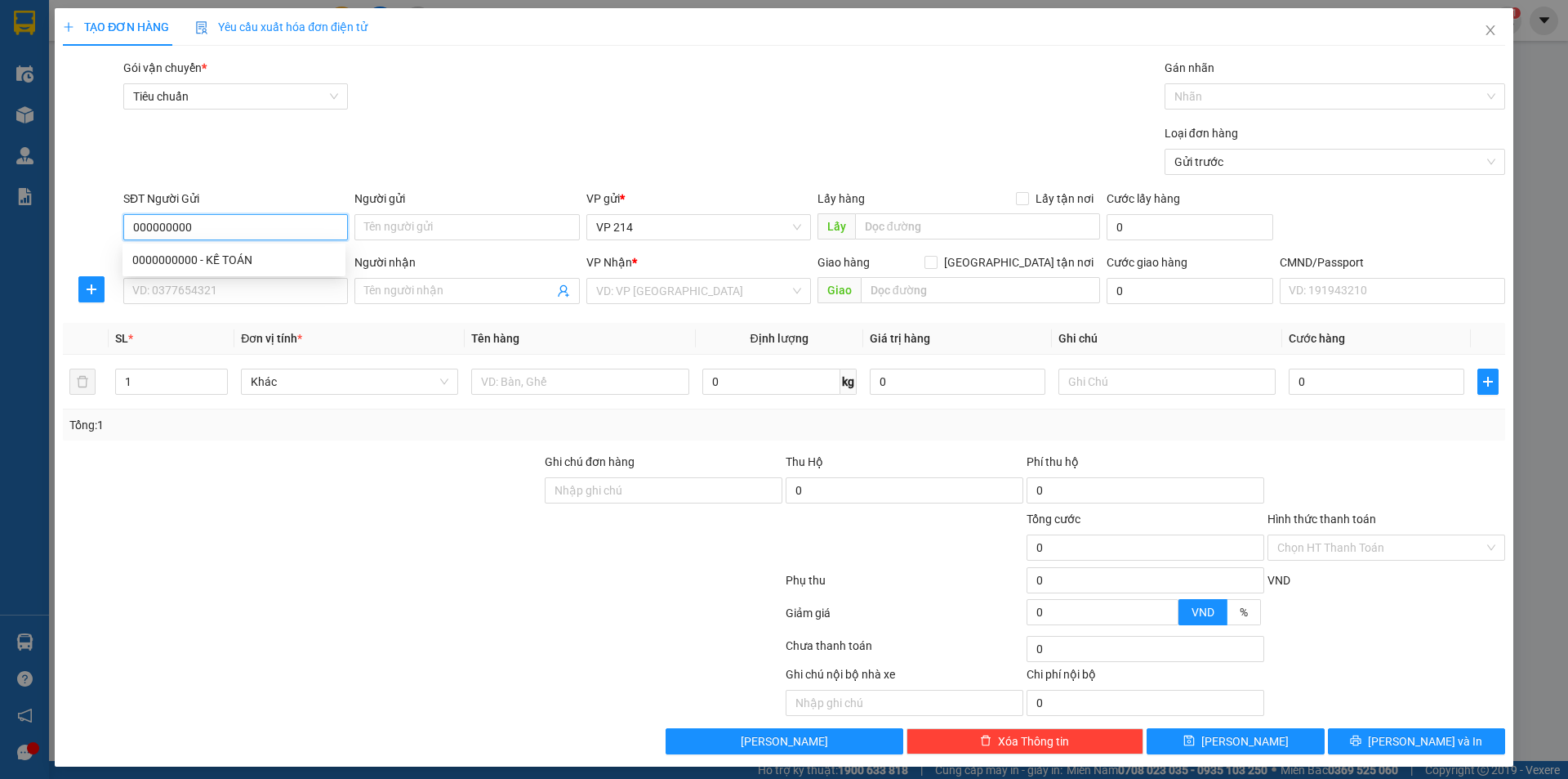
click at [238, 220] on input "000000000" at bounding box center [236, 227] width 225 height 26
type input "0908473924"
click at [366, 234] on input "Người gửi" at bounding box center [467, 227] width 225 height 26
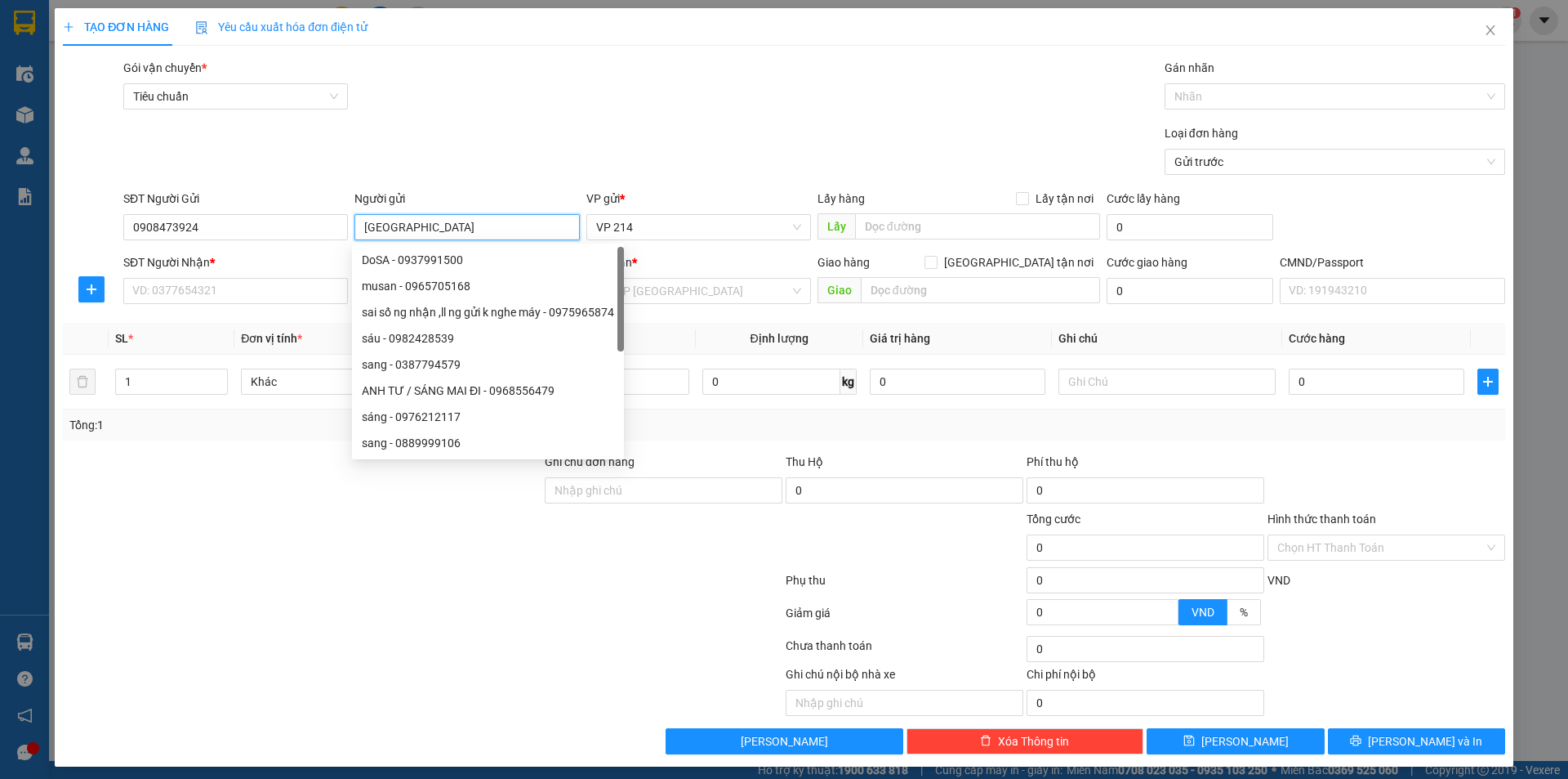
type input "sao việt"
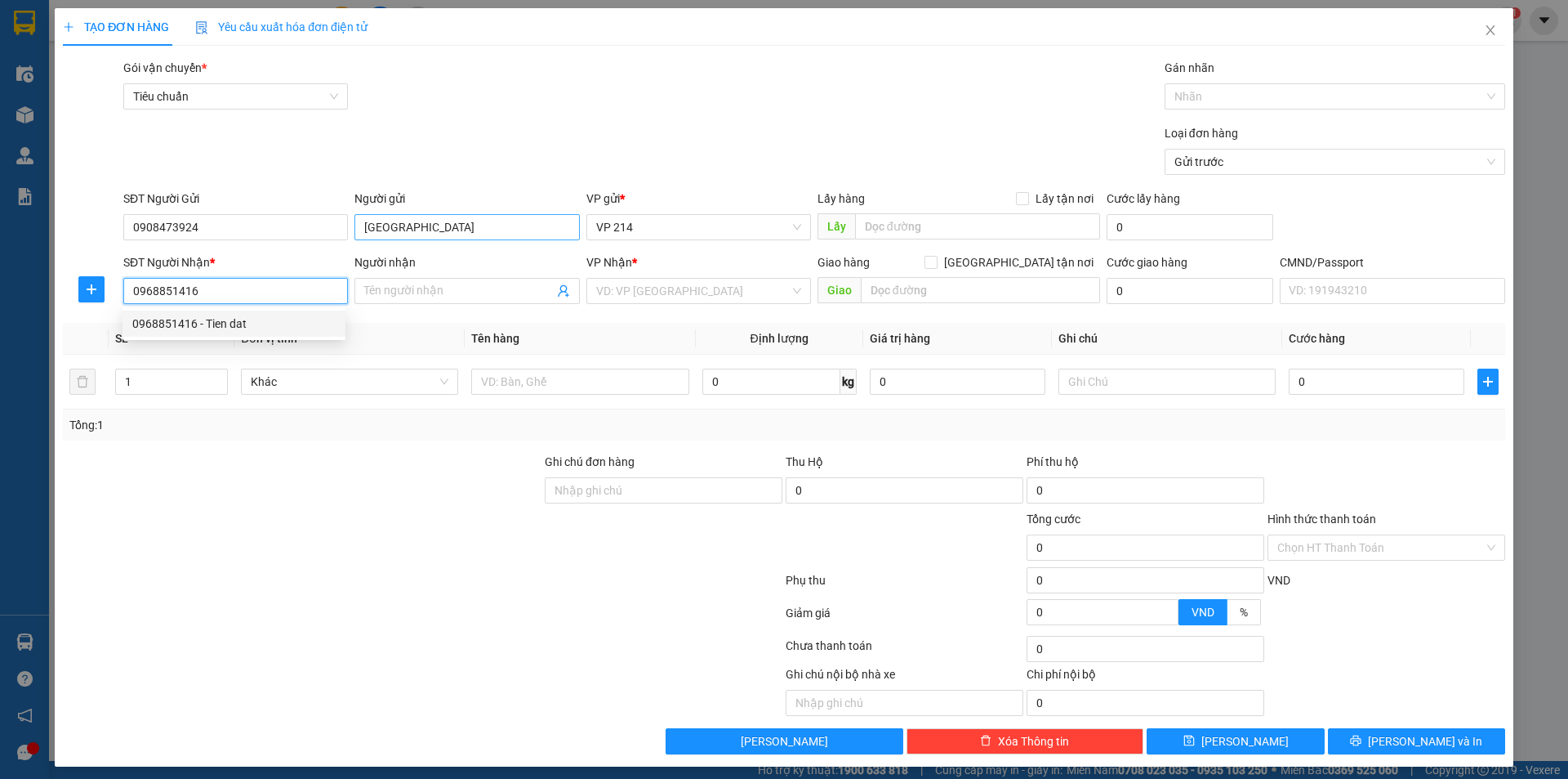
type input "0968851416"
type input "Tien dat"
checkbox input "true"
type input "GTN"
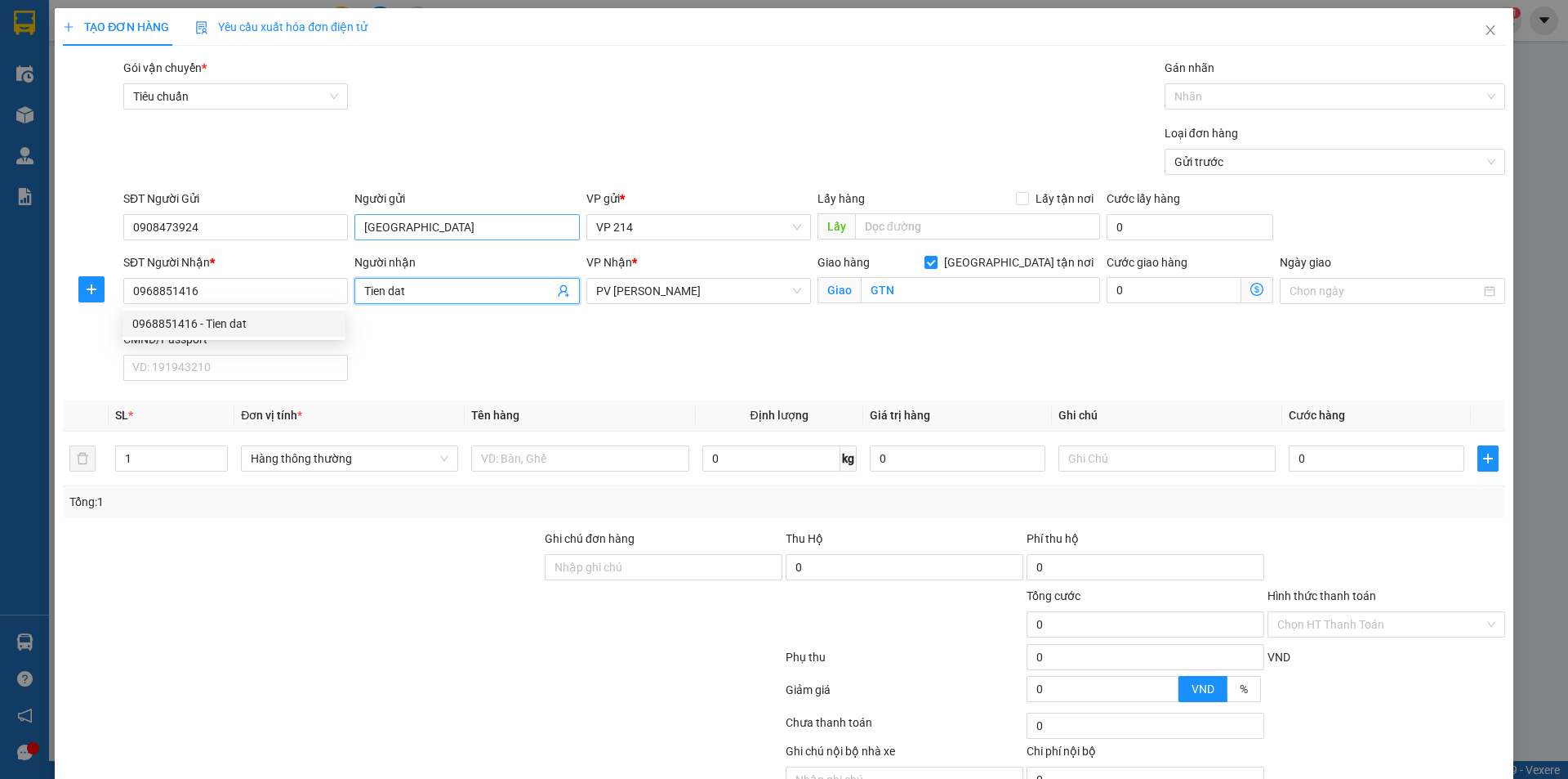
type input "d"
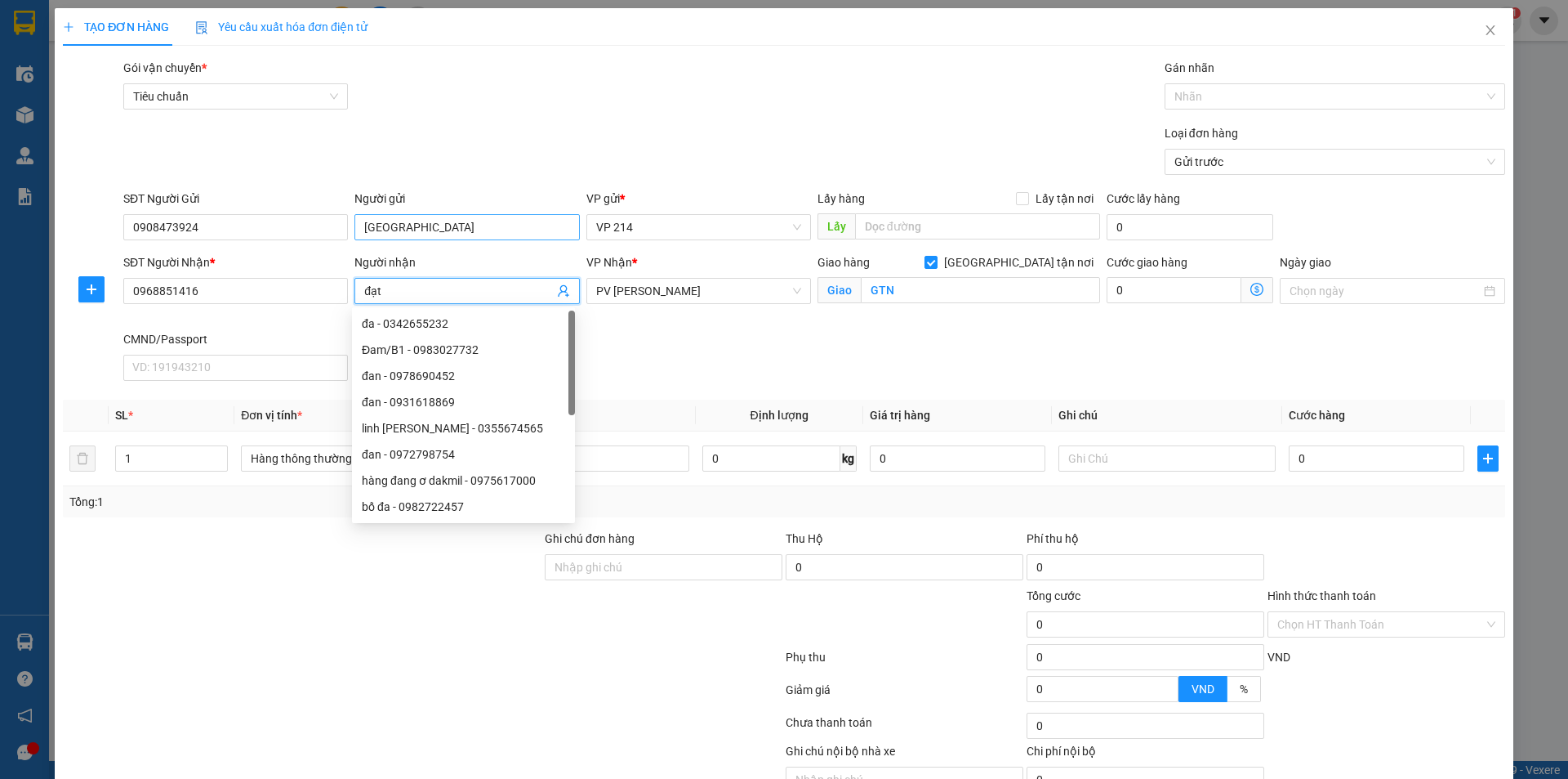
type input "đạt"
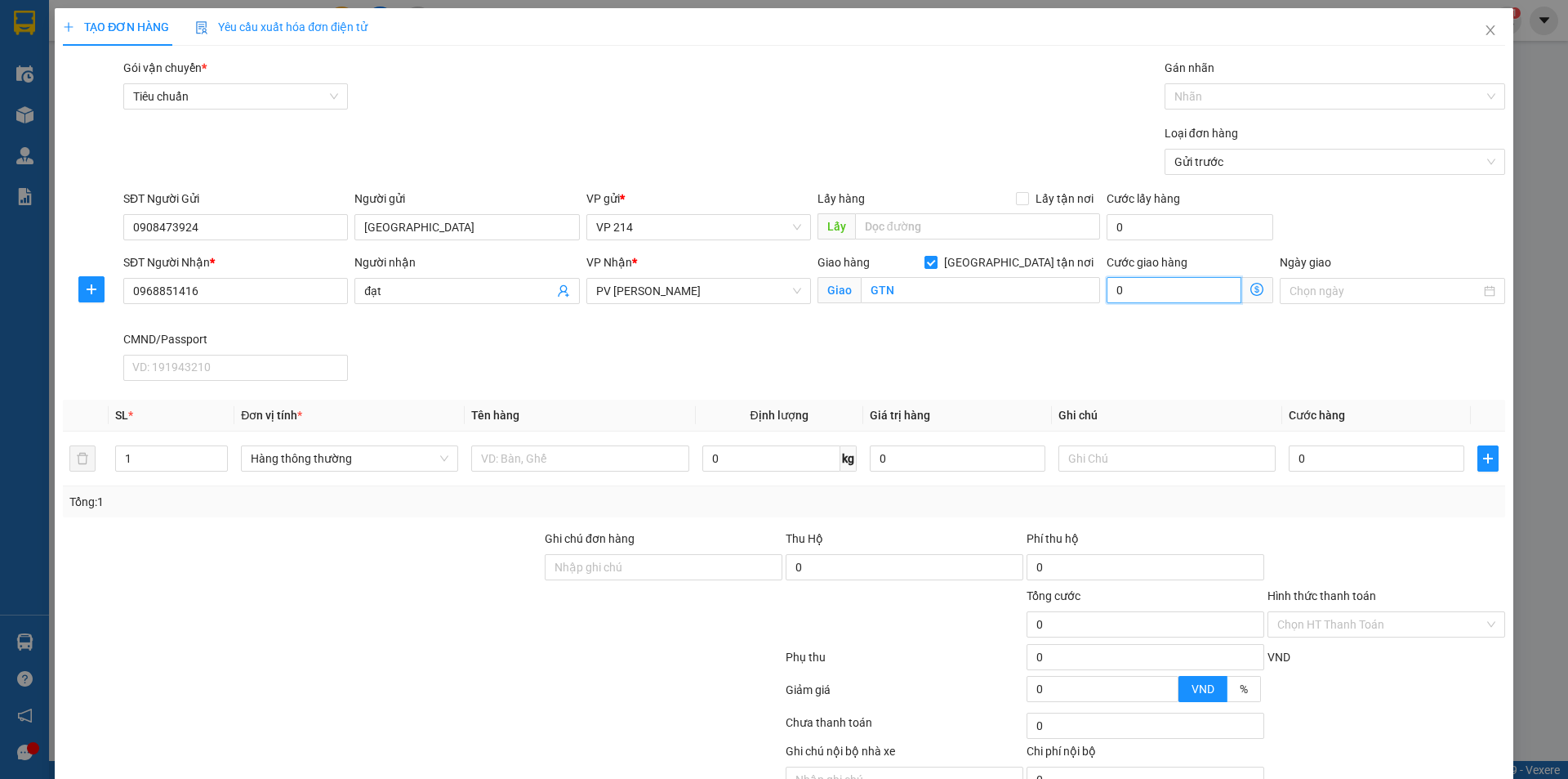
type input "4"
type input "40"
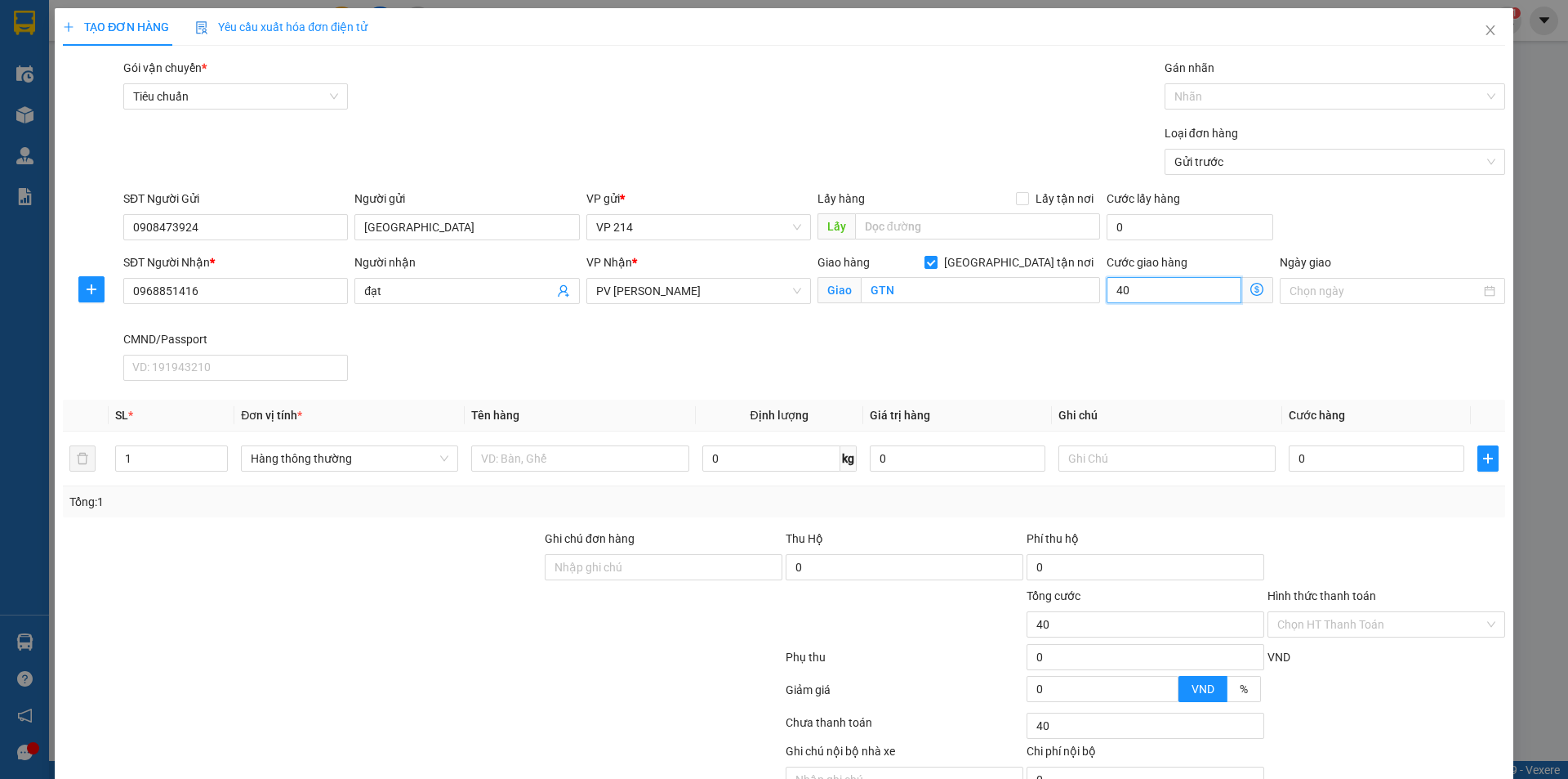
type input "400"
type input "4.000"
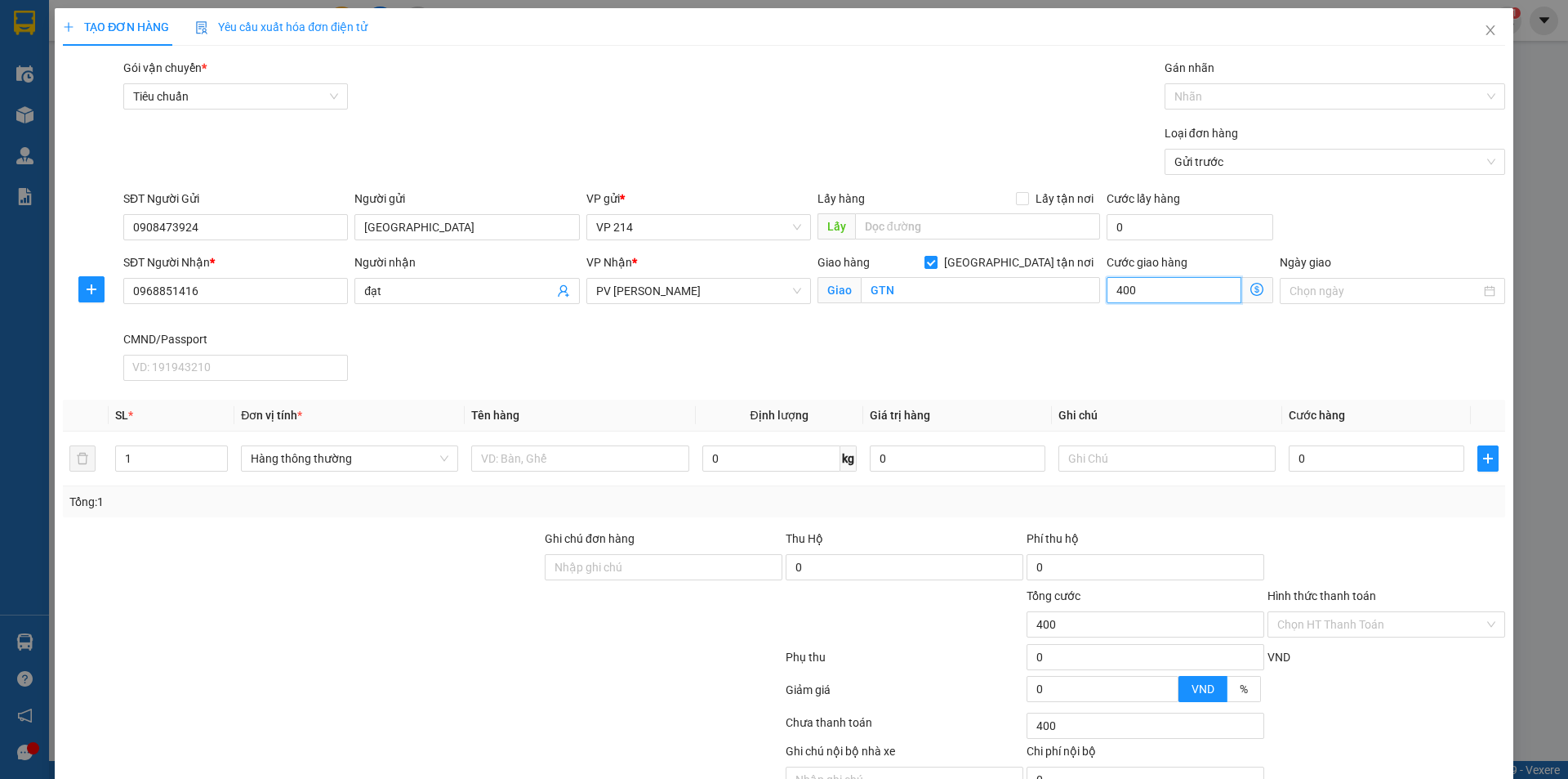
type input "4.000"
type input "40.000"
click at [1064, 342] on div "SĐT Người Nhận * 0968851416 Người nhận đạt VP Nhận * PV Gia Nghĩa Giao hàng Gia…" at bounding box center [814, 321] width 1389 height 134
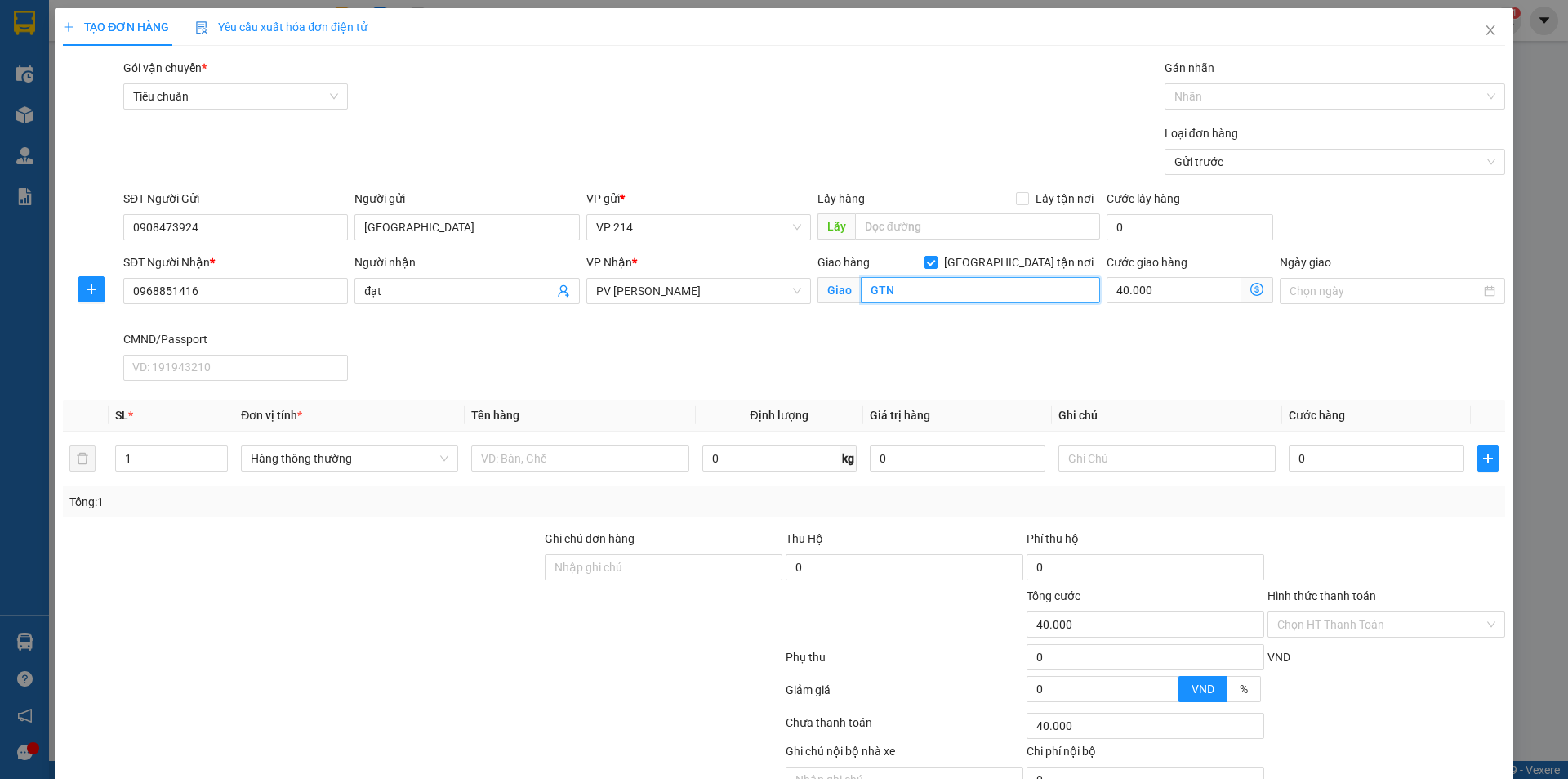
click at [943, 290] on input "GTN" at bounding box center [980, 290] width 240 height 26
click at [943, 289] on input "text" at bounding box center [980, 290] width 240 height 26
type input "GTN tổ 6 nghĩa phú"
click at [513, 462] on input "text" at bounding box center [579, 458] width 217 height 26
type input "sơn"
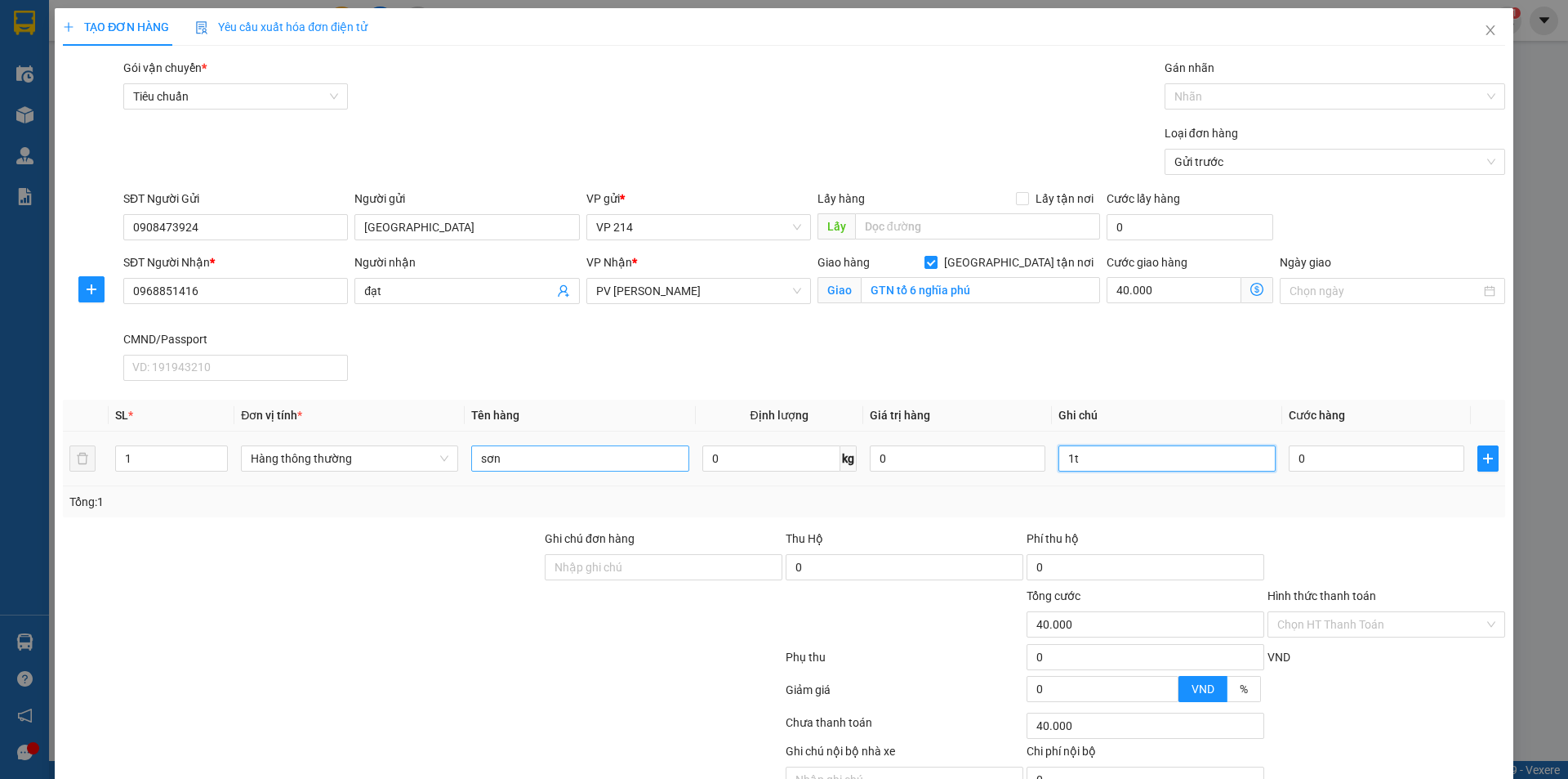
type input "1t"
type input "4"
type input "40.004"
type input "40"
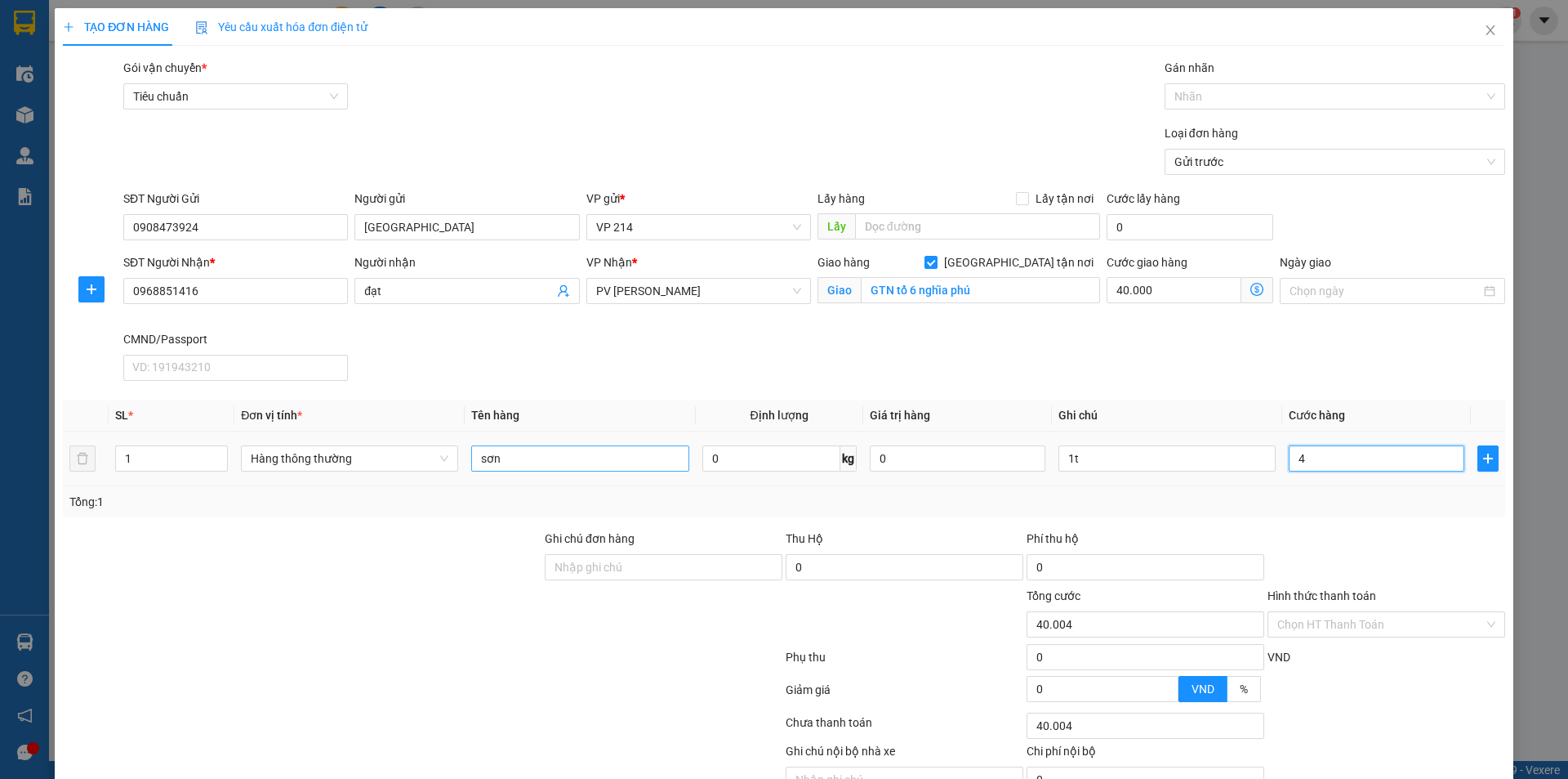
type input "40.040"
type input "400"
type input "40.400"
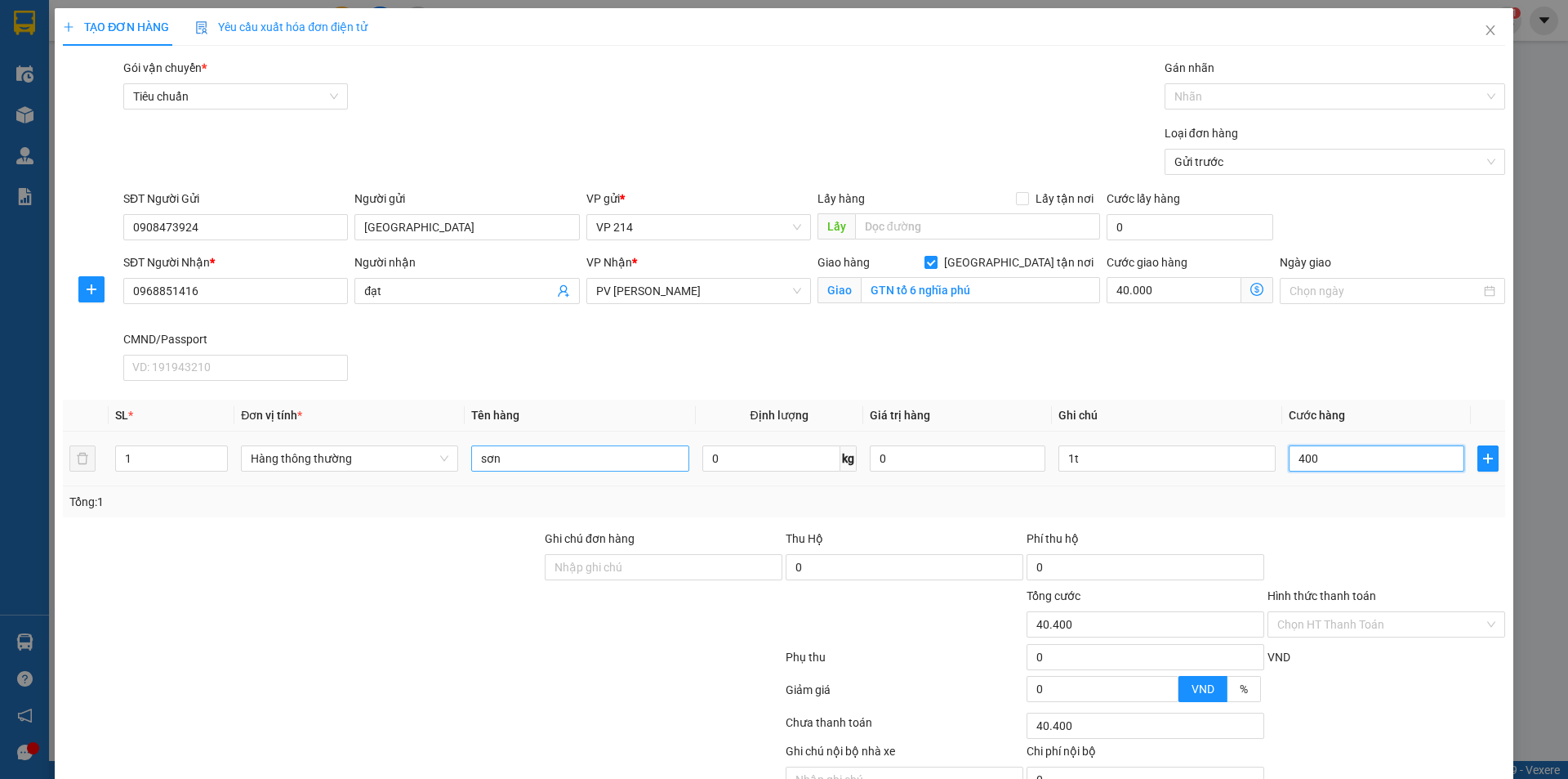
type input "4.000"
type input "44.000"
type input "40.000"
type input "80.000"
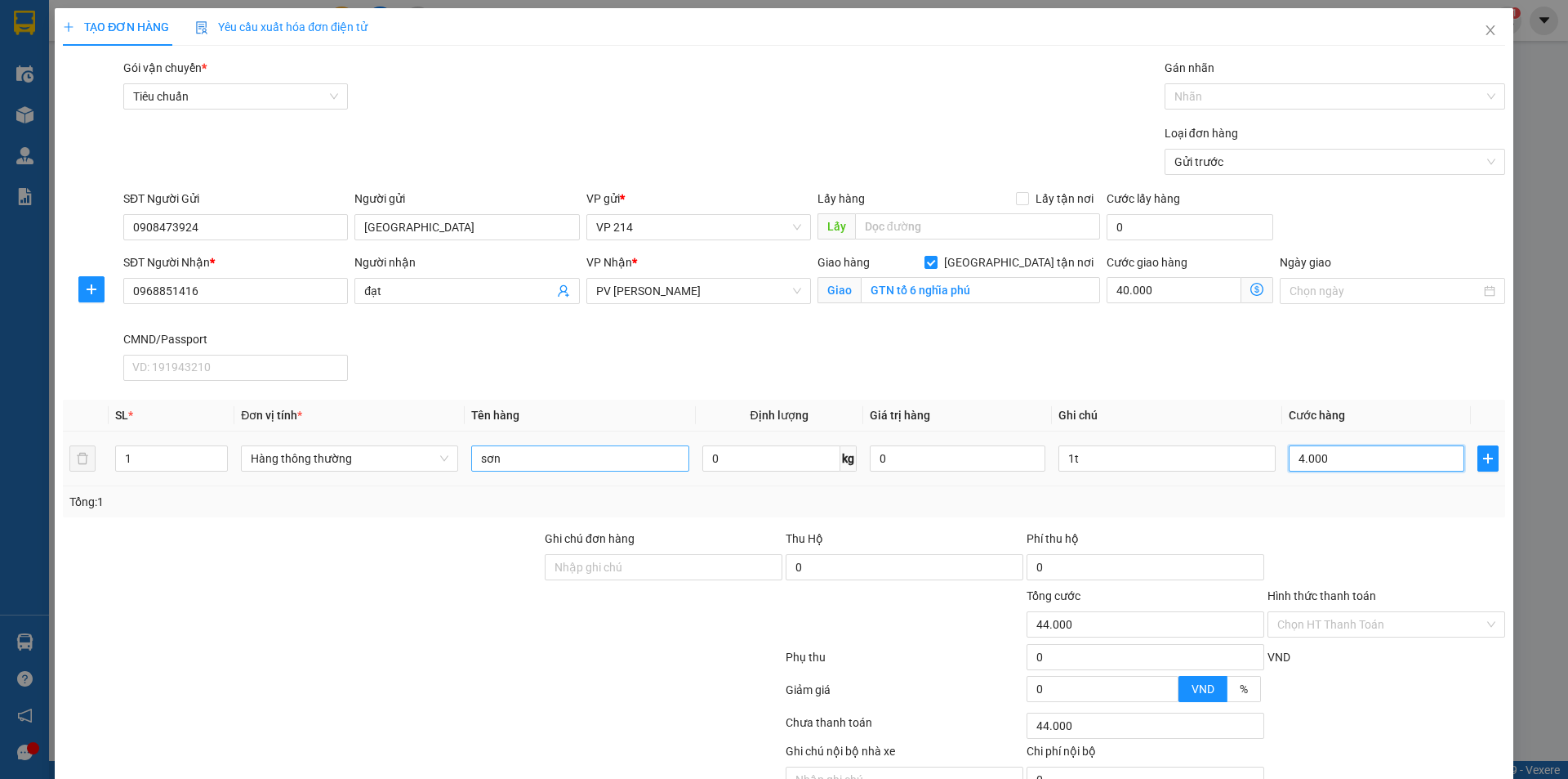
type input "80.000"
type input "40.000"
click at [960, 357] on div "SĐT Người Nhận * 0968851416 Người nhận đạt VP Nhận * PV Gia Nghĩa Giao hàng Gia…" at bounding box center [814, 321] width 1389 height 134
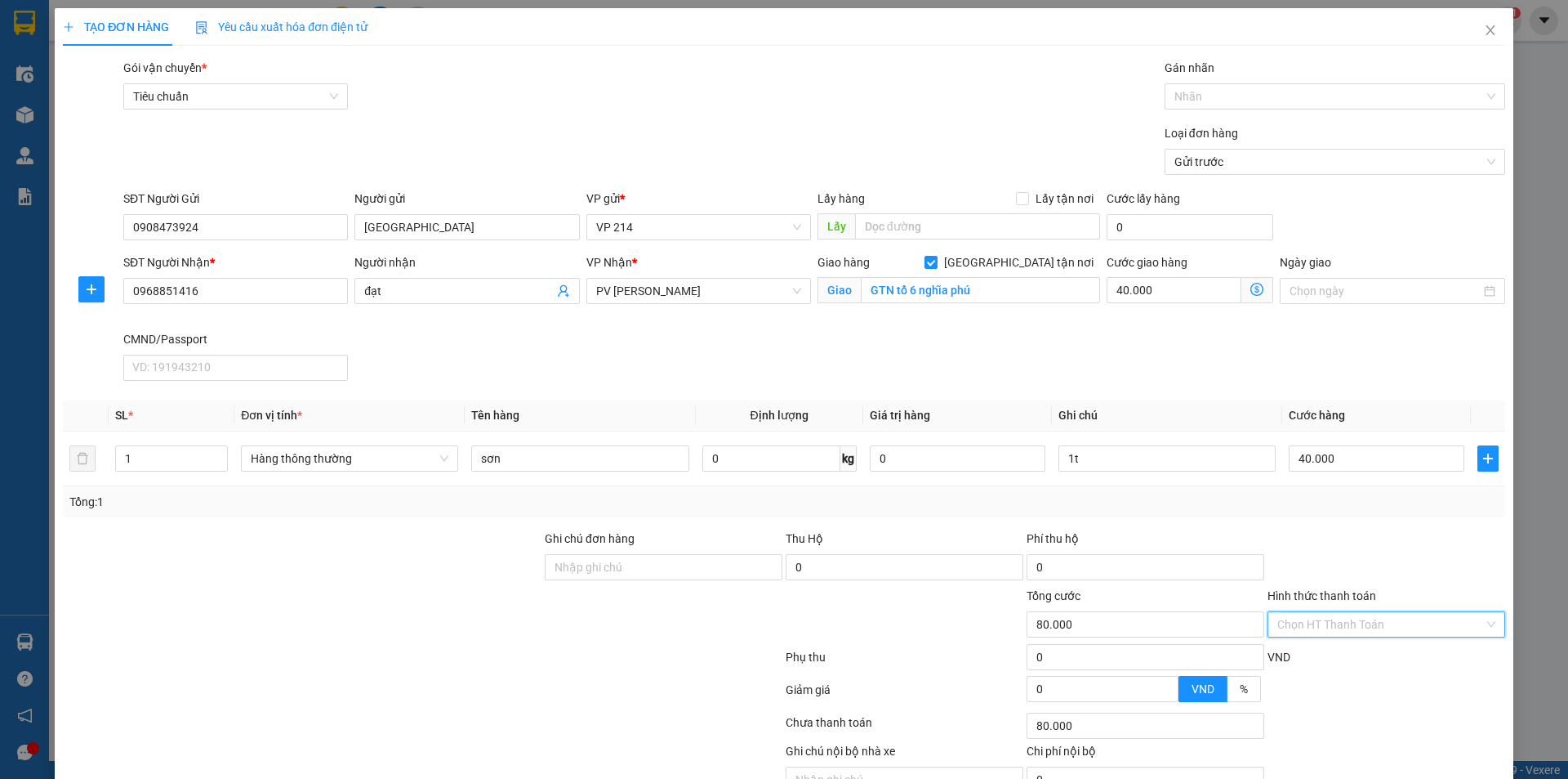
click at [1344, 624] on input "Hình thức thanh toán" at bounding box center [1381, 624] width 206 height 24
click at [1335, 435] on div "Tại văn phòng" at bounding box center [1376, 435] width 216 height 18
type input "0"
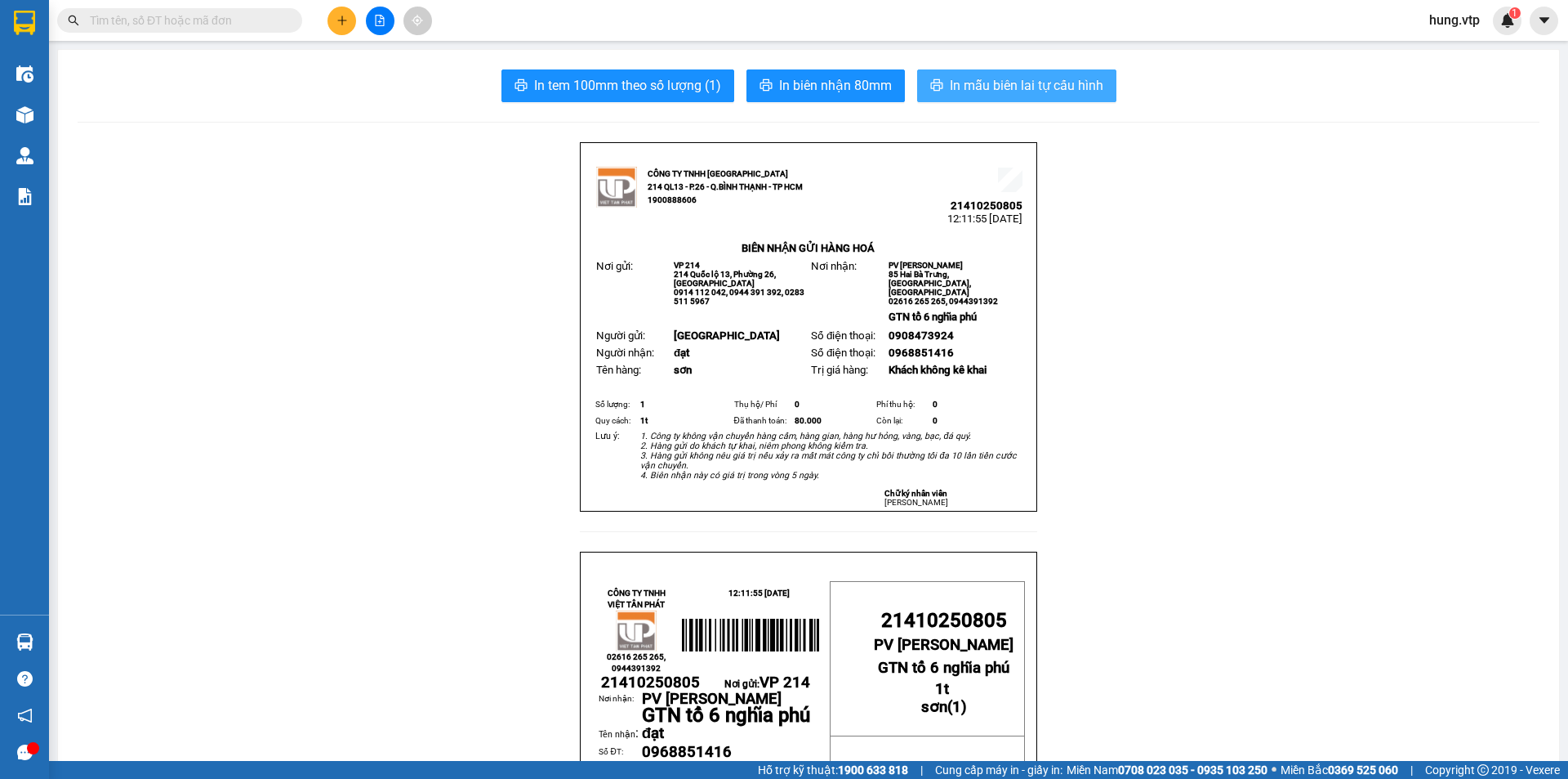
click at [985, 86] on span "In mẫu biên lai tự cấu hình" at bounding box center [1027, 85] width 153 height 20
drag, startPoint x: 1265, startPoint y: 219, endPoint x: 1343, endPoint y: 115, distance: 130.0
click at [1450, 14] on span "hung.vtp" at bounding box center [1455, 19] width 77 height 20
click at [1456, 77] on span "Đổi mật khẩu" at bounding box center [1474, 77] width 69 height 18
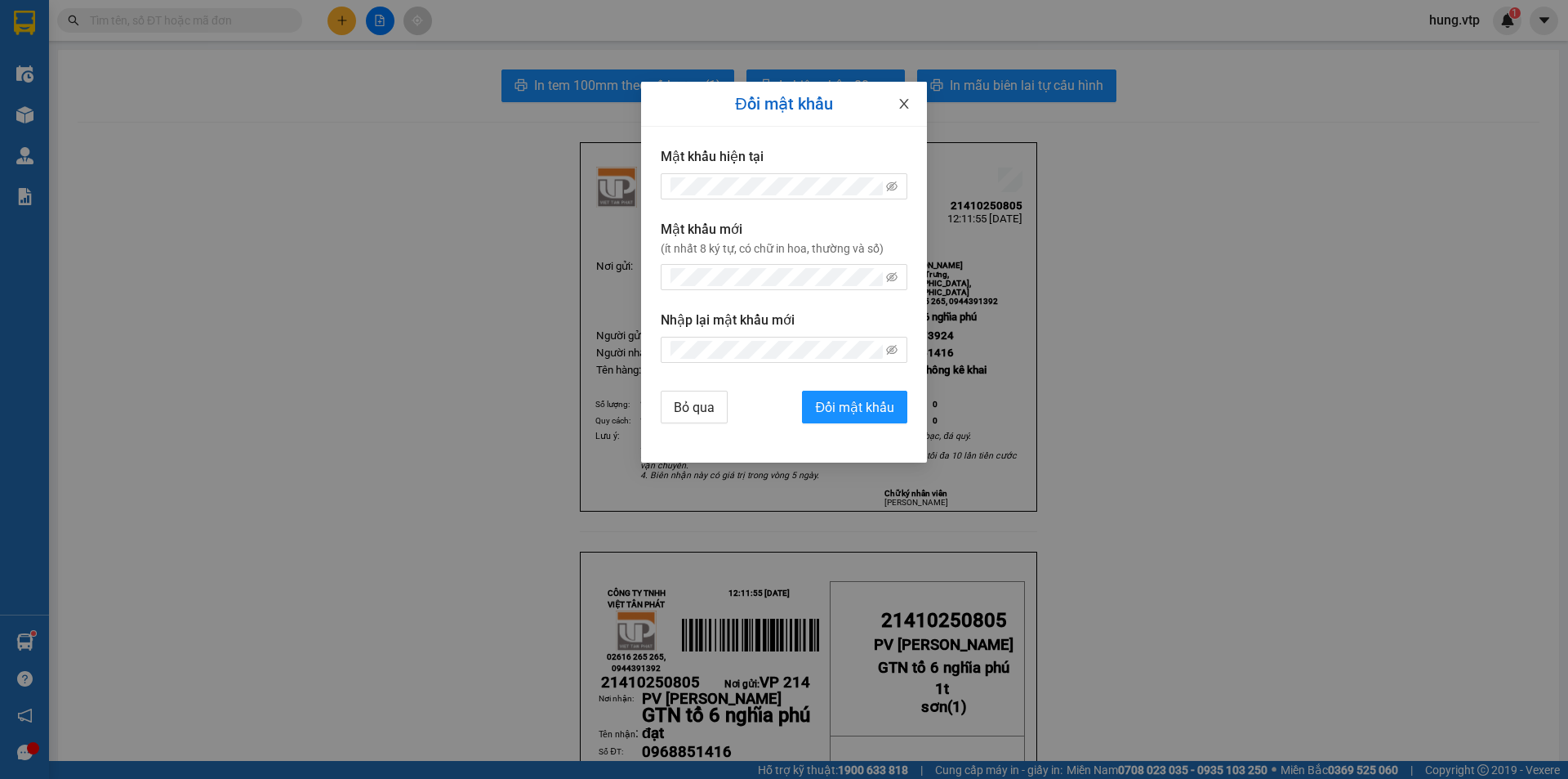
click at [910, 105] on icon "close" at bounding box center [904, 104] width 13 height 13
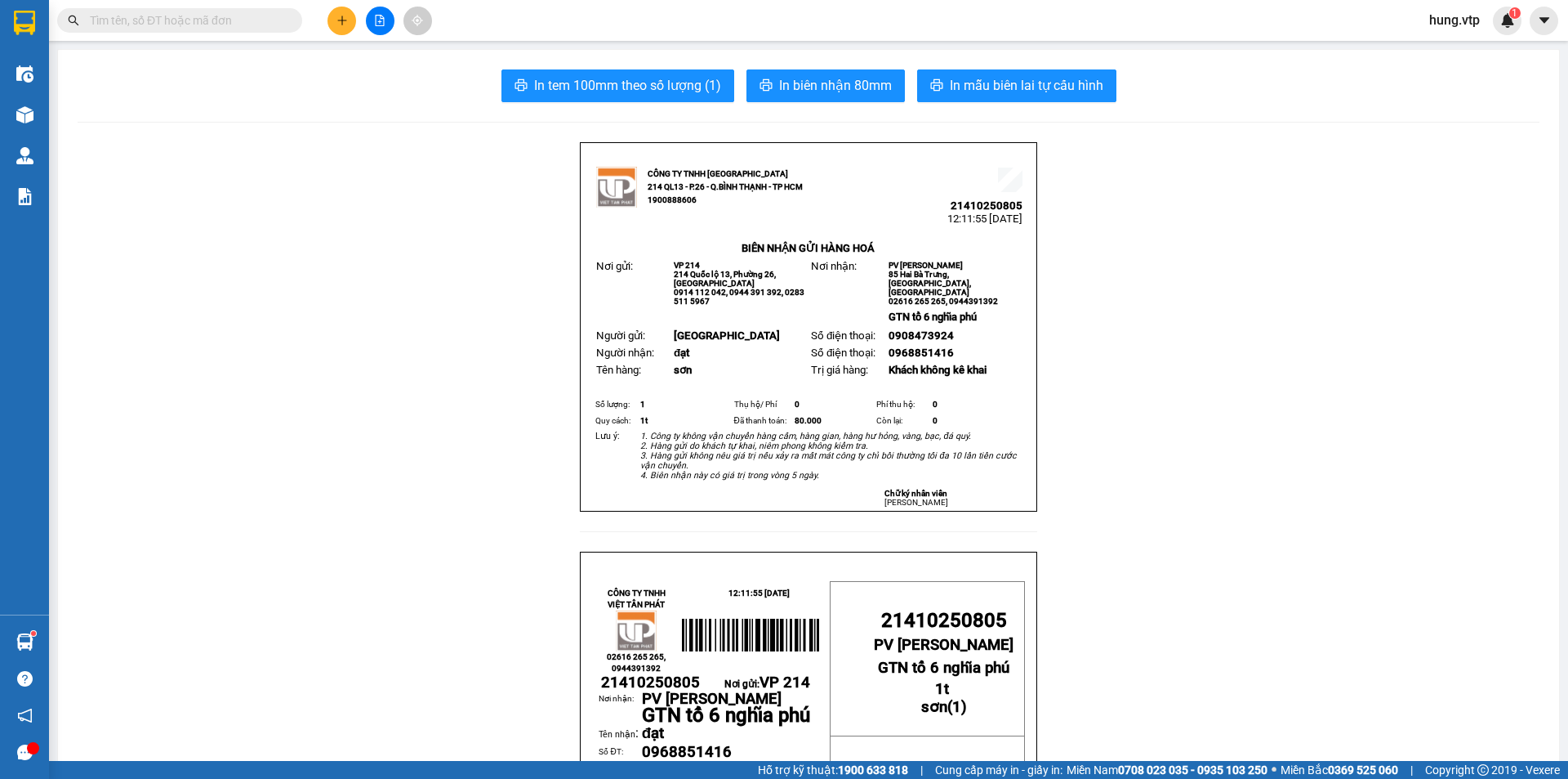
click at [1441, 20] on span "hung.vtp" at bounding box center [1455, 19] width 77 height 20
click at [1448, 51] on span "Đăng xuất" at bounding box center [1474, 51] width 69 height 18
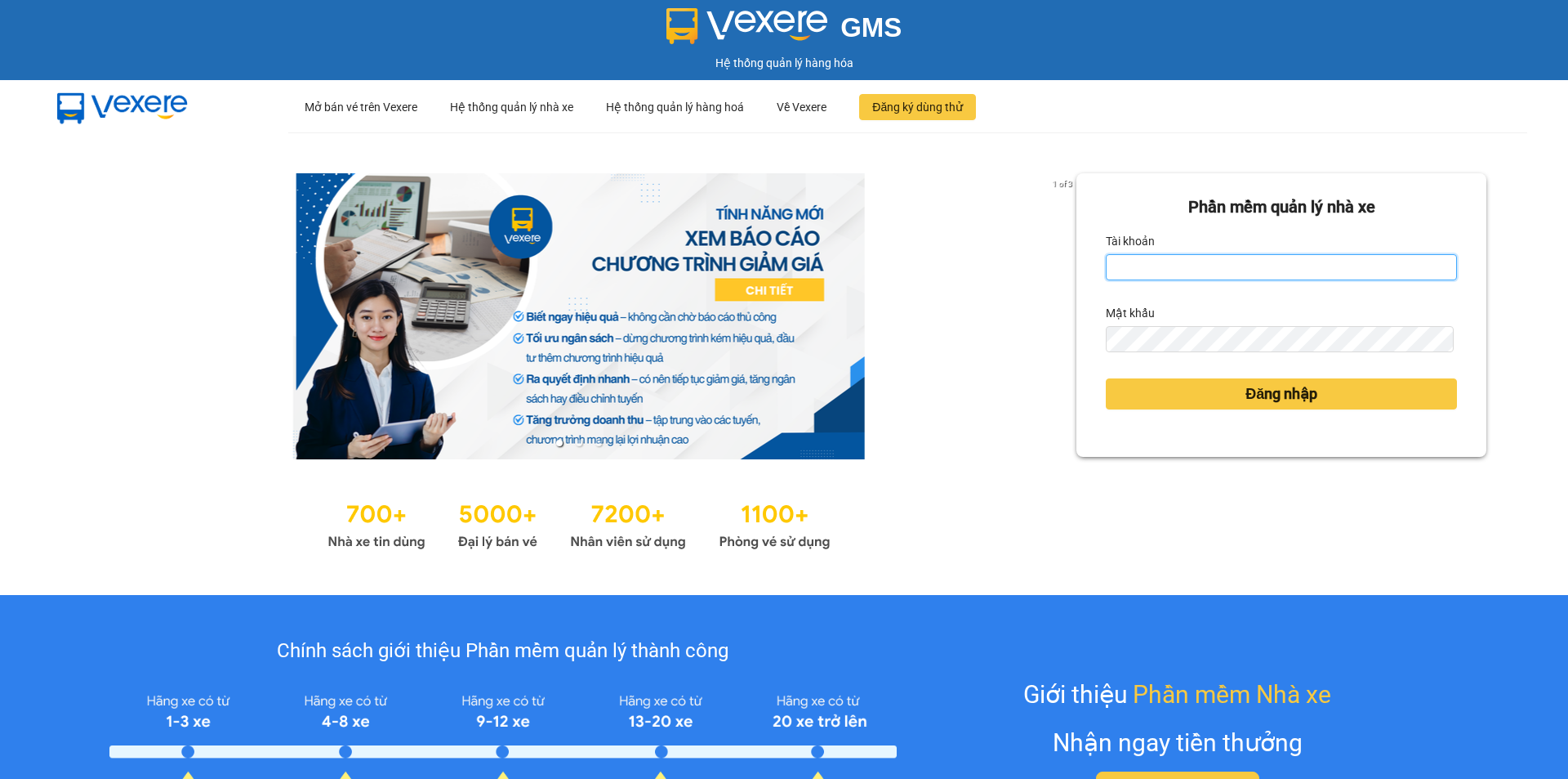
type input "hung.vtp"
click at [1280, 274] on input "hung.vtp" at bounding box center [1281, 268] width 351 height 26
